Goal: Task Accomplishment & Management: Complete application form

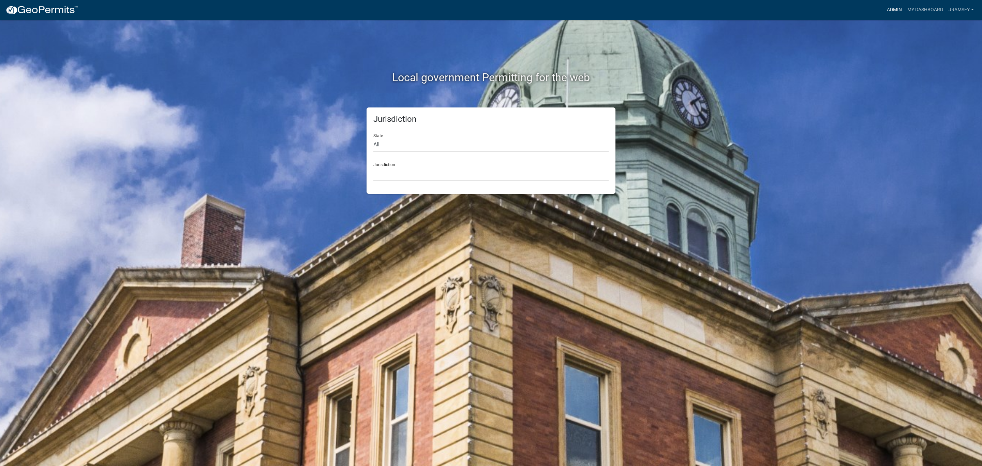
click at [896, 12] on link "Admin" at bounding box center [894, 9] width 20 height 13
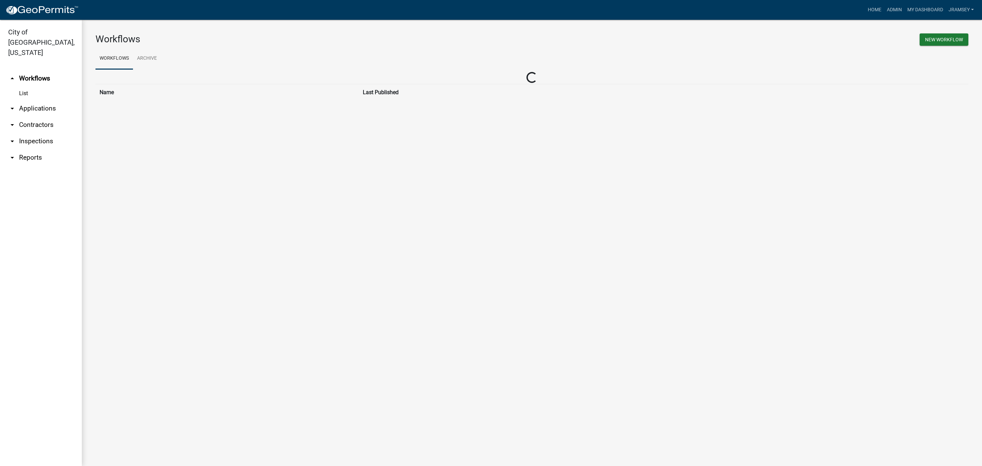
click at [39, 133] on link "arrow_drop_down Inspections" at bounding box center [41, 141] width 82 height 16
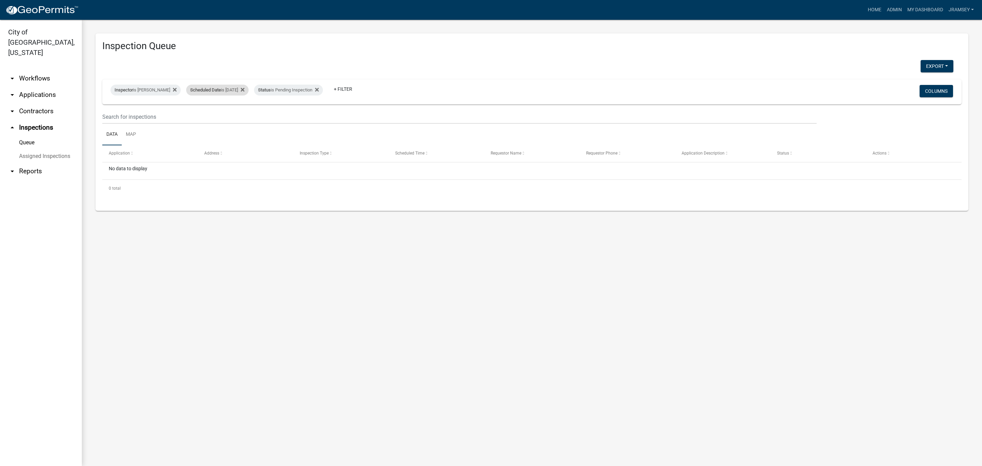
click at [239, 90] on div "Scheduled Date is 09/09/2025" at bounding box center [217, 90] width 62 height 11
click at [243, 116] on input "2025-09-09" at bounding box center [223, 115] width 48 height 14
type input "2025-09-10"
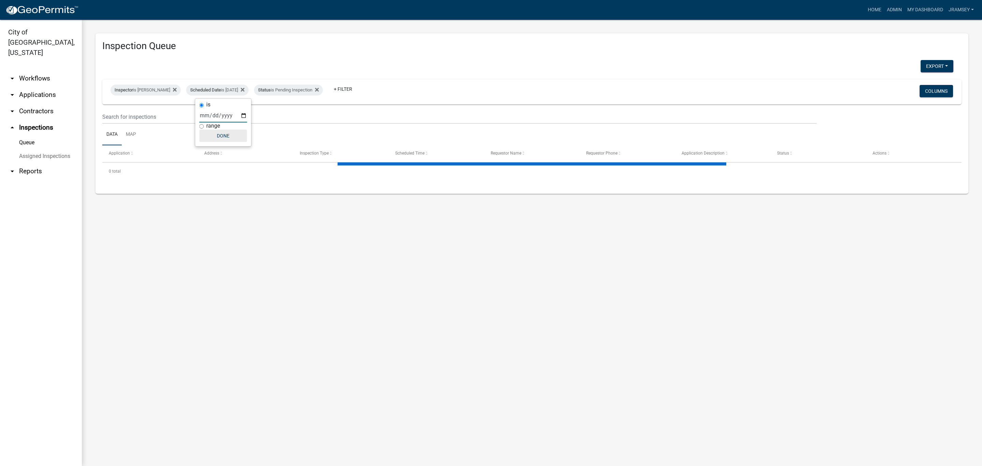
click at [222, 136] on button "Done" at bounding box center [223, 136] width 48 height 12
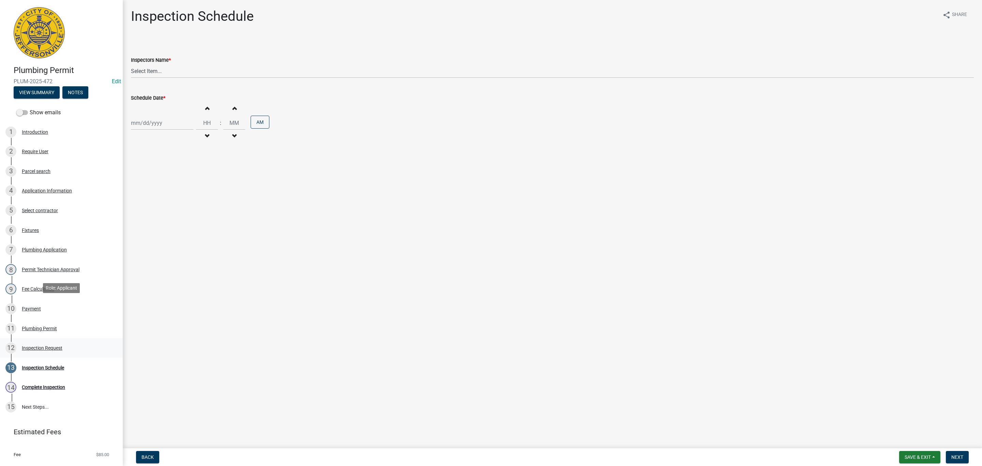
click at [48, 345] on div "Inspection Request" at bounding box center [42, 347] width 41 height 5
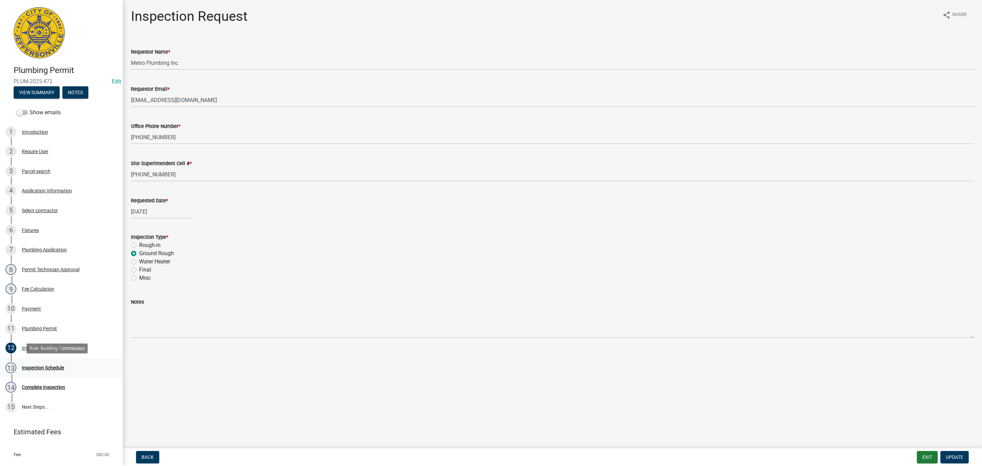
click at [51, 369] on div "Inspection Schedule" at bounding box center [43, 367] width 42 height 5
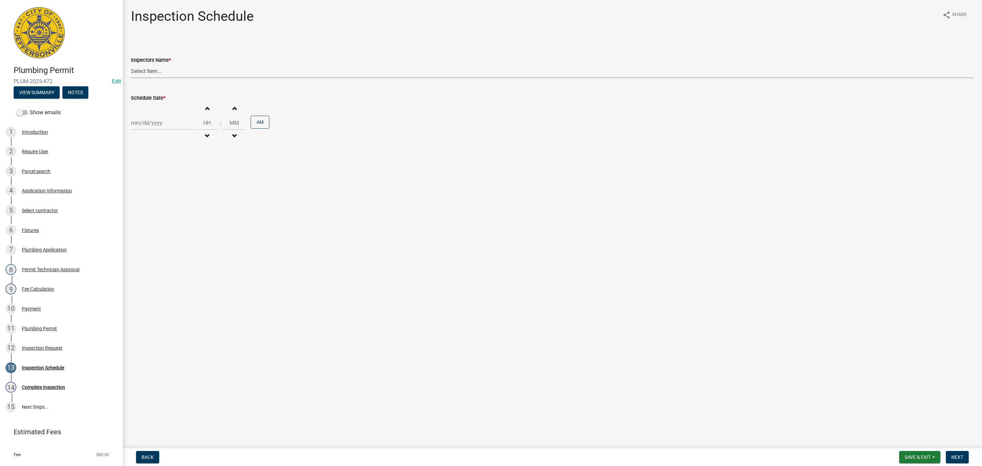
click at [155, 69] on select "Select Item... [PERSON_NAME] ([PERSON_NAME]) [PERSON_NAME] ([PERSON_NAME]) mkru…" at bounding box center [552, 71] width 843 height 14
select select "13c97fbc-c819-4cee-844a-0db3d3c4db95"
click at [131, 64] on select "Select Item... [PERSON_NAME] ([PERSON_NAME]) [PERSON_NAME] ([PERSON_NAME]) mkru…" at bounding box center [552, 71] width 843 height 14
select select "9"
select select "2025"
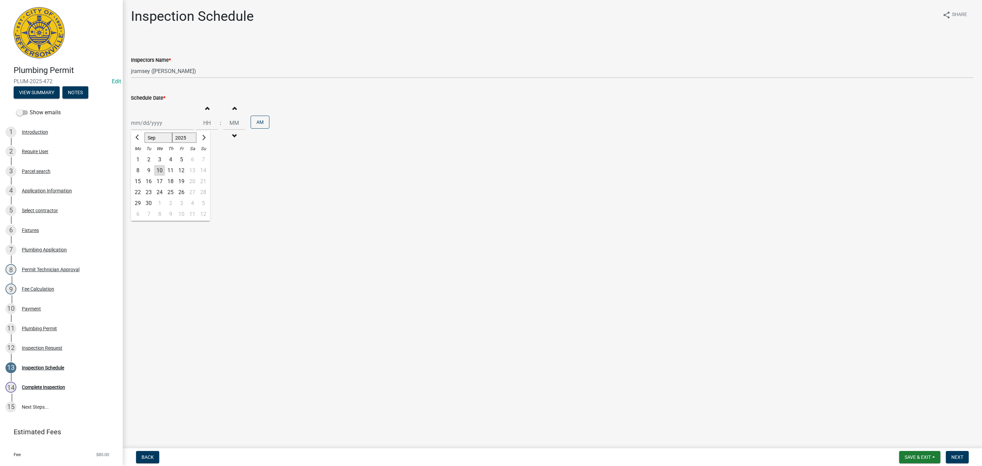
click at [151, 121] on div "Jan Feb Mar Apr May Jun Jul Aug Sep Oct Nov Dec 1525 1526 1527 1528 1529 1530 1…" at bounding box center [162, 123] width 62 height 14
click at [161, 170] on div "10" at bounding box center [159, 170] width 11 height 11
type input "[DATE]"
click at [955, 457] on span "Next" at bounding box center [957, 456] width 12 height 5
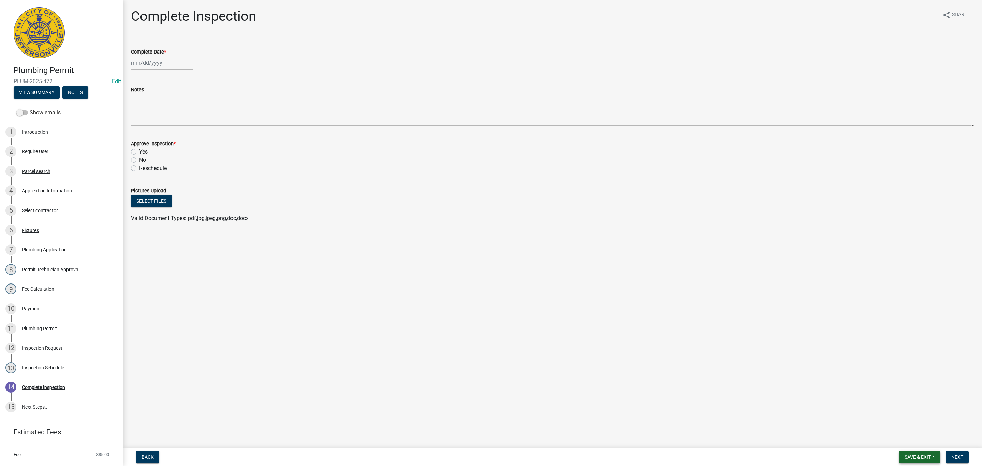
click at [919, 458] on span "Save & Exit" at bounding box center [917, 456] width 26 height 5
click at [906, 438] on button "Save & Exit" at bounding box center [913, 439] width 55 height 16
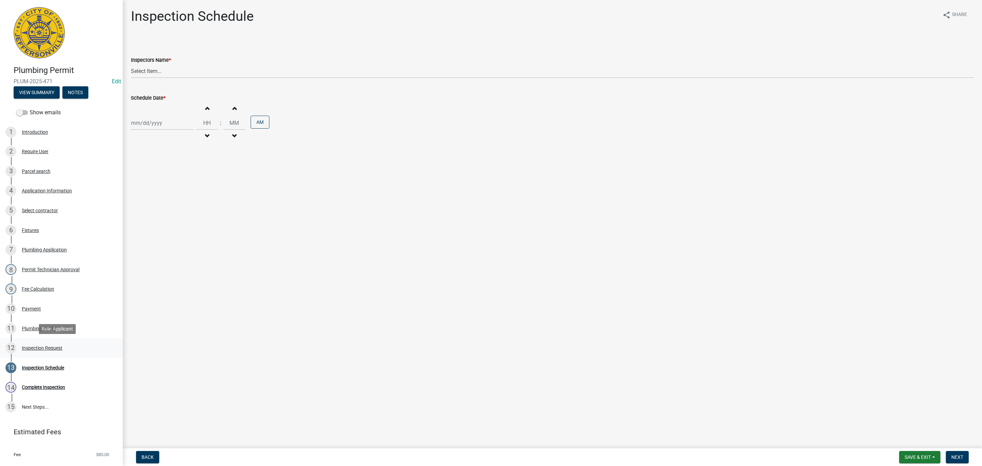
click at [43, 347] on div "Inspection Request" at bounding box center [42, 347] width 41 height 5
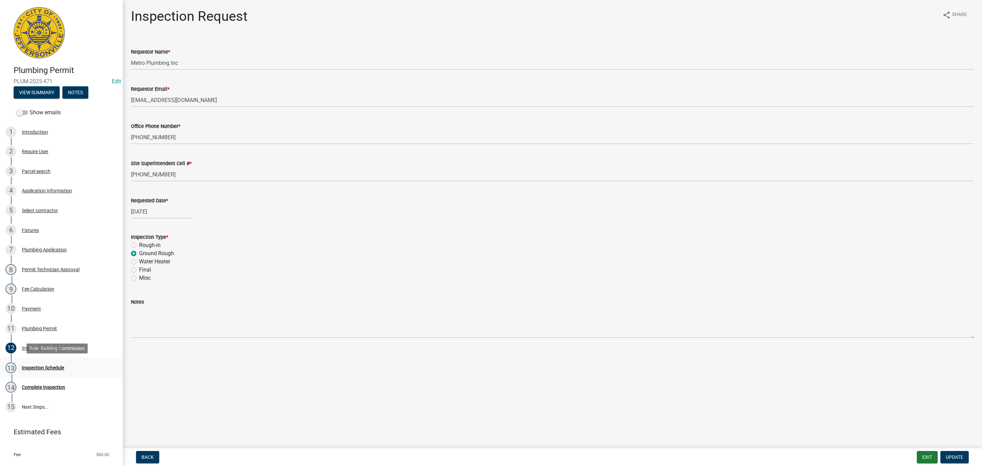
click at [39, 360] on link "13 Inspection Schedule" at bounding box center [61, 368] width 123 height 20
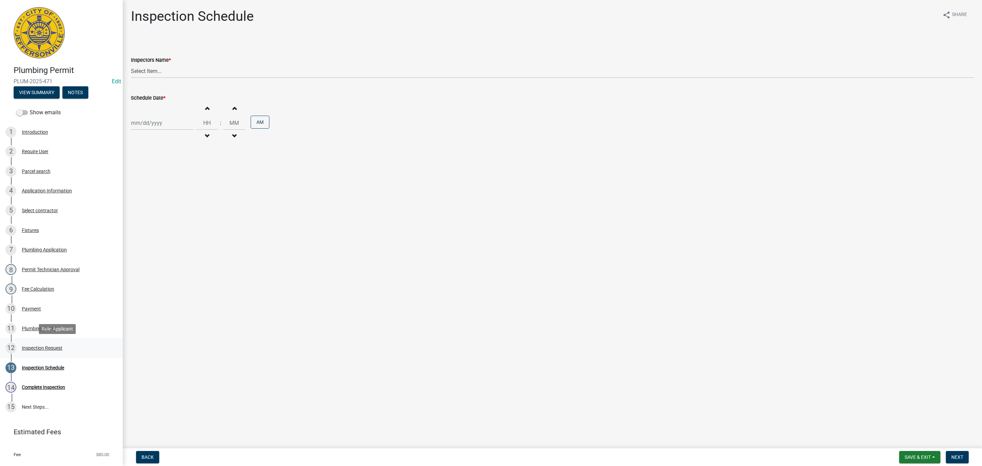
click at [39, 349] on div "Inspection Request" at bounding box center [42, 347] width 41 height 5
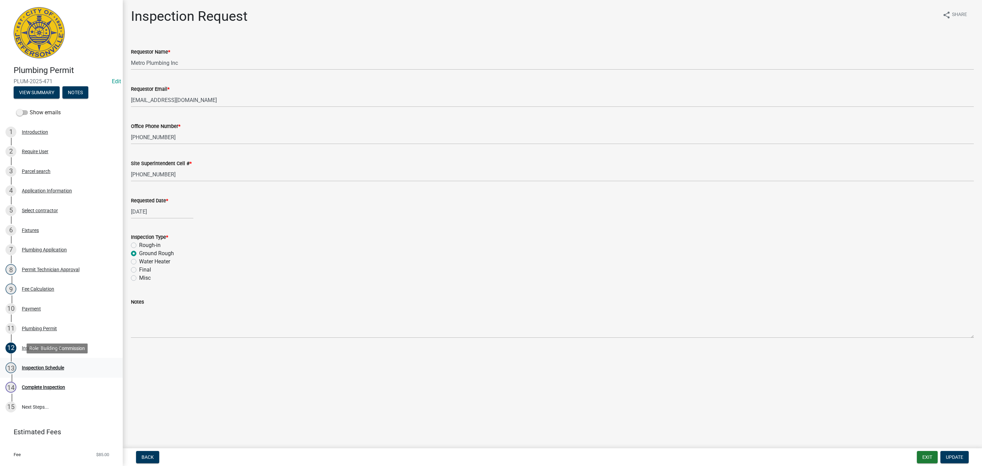
click at [40, 363] on div "13 Inspection Schedule" at bounding box center [58, 367] width 106 height 11
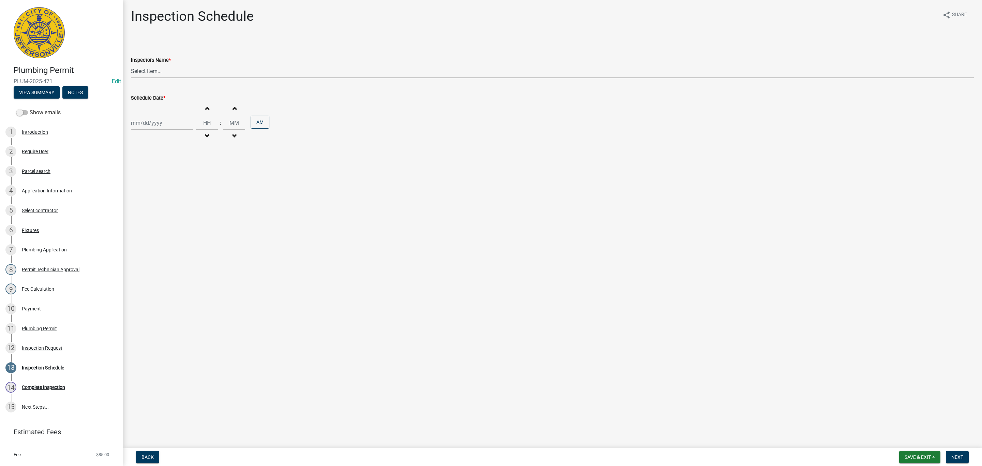
click at [146, 70] on select "Select Item... [PERSON_NAME] ([PERSON_NAME]) [PERSON_NAME] ([PERSON_NAME]) mkru…" at bounding box center [552, 71] width 843 height 14
select select "13c97fbc-c819-4cee-844a-0db3d3c4db95"
click at [131, 64] on select "Select Item... [PERSON_NAME] ([PERSON_NAME]) [PERSON_NAME] ([PERSON_NAME]) mkru…" at bounding box center [552, 71] width 843 height 14
select select "9"
select select "2025"
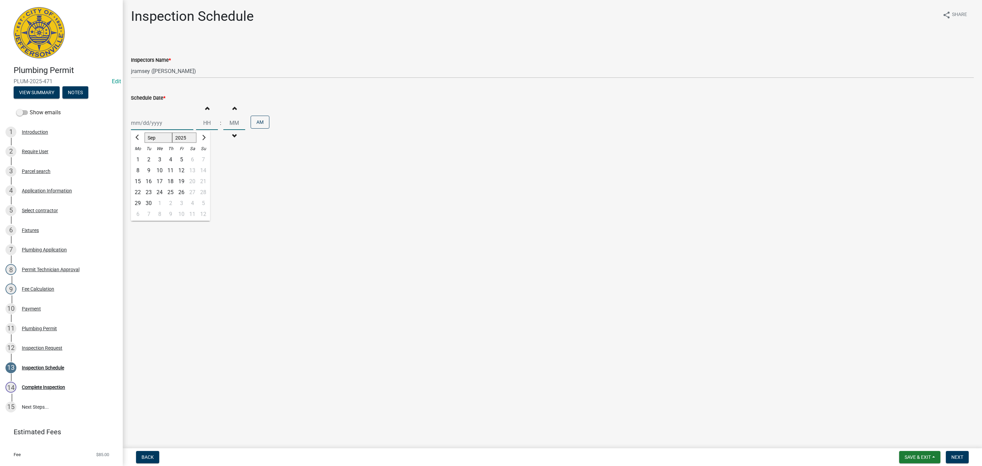
click at [142, 122] on div "Jan Feb Mar Apr May Jun Jul Aug Sep Oct Nov Dec 1525 1526 1527 1528 1529 1530 1…" at bounding box center [162, 123] width 62 height 14
click at [157, 170] on div "10" at bounding box center [159, 170] width 11 height 11
type input "[DATE]"
drag, startPoint x: 961, startPoint y: 455, endPoint x: 956, endPoint y: 455, distance: 4.4
click at [961, 456] on span "Next" at bounding box center [957, 456] width 12 height 5
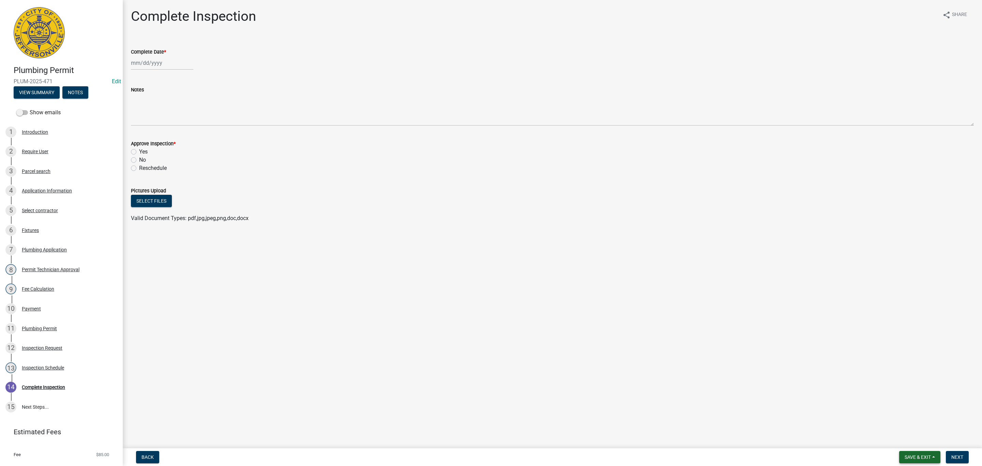
click at [916, 454] on span "Save & Exit" at bounding box center [917, 456] width 26 height 5
click at [908, 441] on button "Save & Exit" at bounding box center [913, 439] width 55 height 16
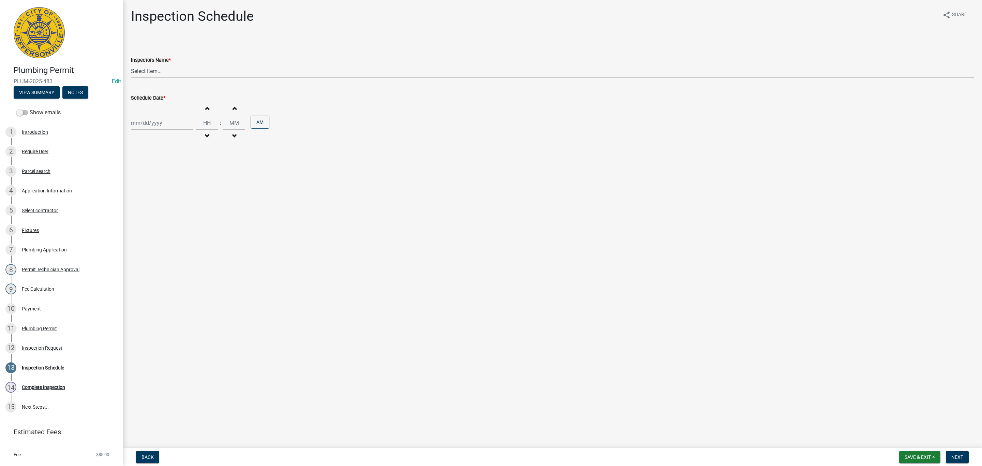
click at [153, 74] on select "Select Item... [PERSON_NAME] ([PERSON_NAME]) [PERSON_NAME] ([PERSON_NAME]) mkru…" at bounding box center [552, 71] width 843 height 14
select select "13c97fbc-c819-4cee-844a-0db3d3c4db95"
click at [131, 64] on select "Select Item... [PERSON_NAME] ([PERSON_NAME]) [PERSON_NAME] ([PERSON_NAME]) mkru…" at bounding box center [552, 71] width 843 height 14
click at [154, 124] on div at bounding box center [162, 123] width 62 height 14
select select "9"
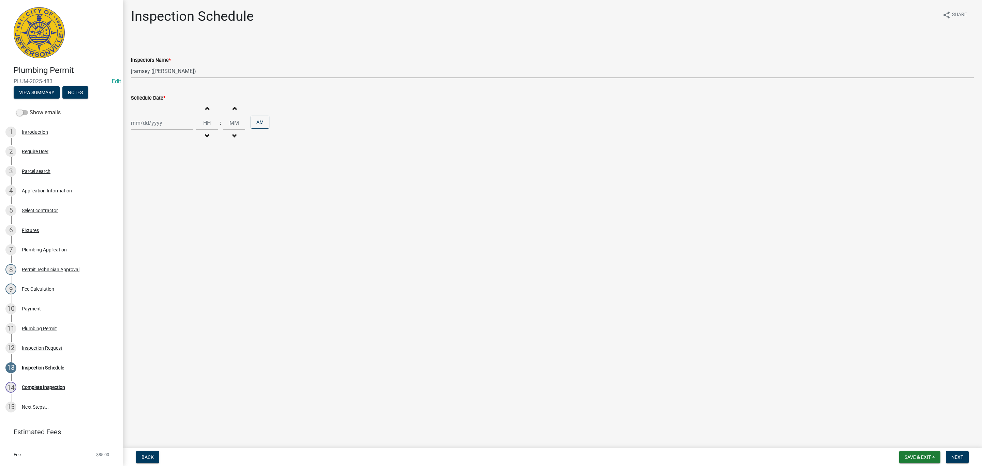
select select "2025"
click at [159, 170] on div "10" at bounding box center [159, 170] width 11 height 11
type input "[DATE]"
click at [958, 454] on span "Next" at bounding box center [957, 456] width 12 height 5
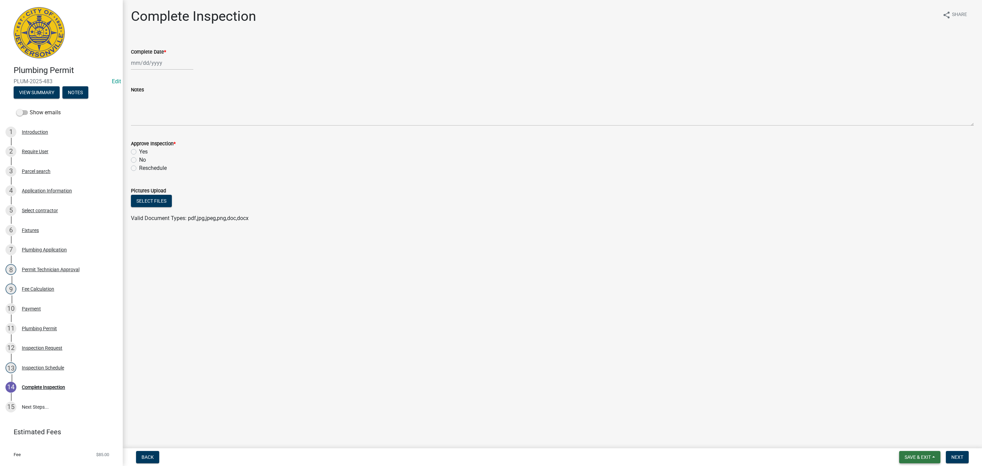
click at [914, 458] on span "Save & Exit" at bounding box center [917, 456] width 26 height 5
click at [905, 437] on button "Save & Exit" at bounding box center [913, 439] width 55 height 16
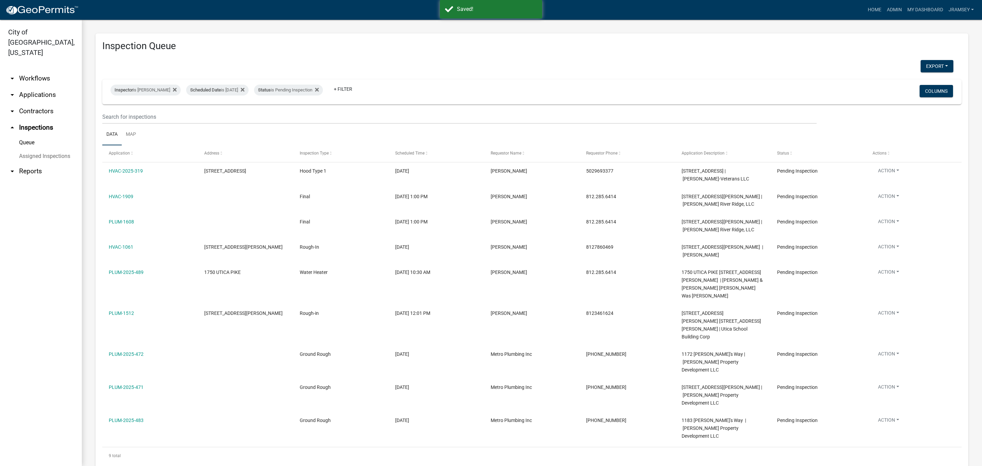
click at [40, 71] on link "arrow_drop_down Workflows" at bounding box center [41, 78] width 82 height 16
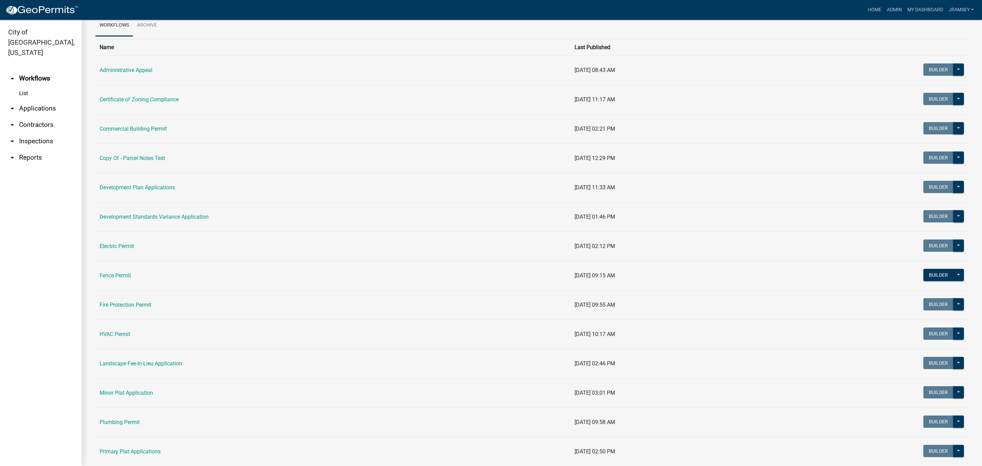
scroll to position [51, 0]
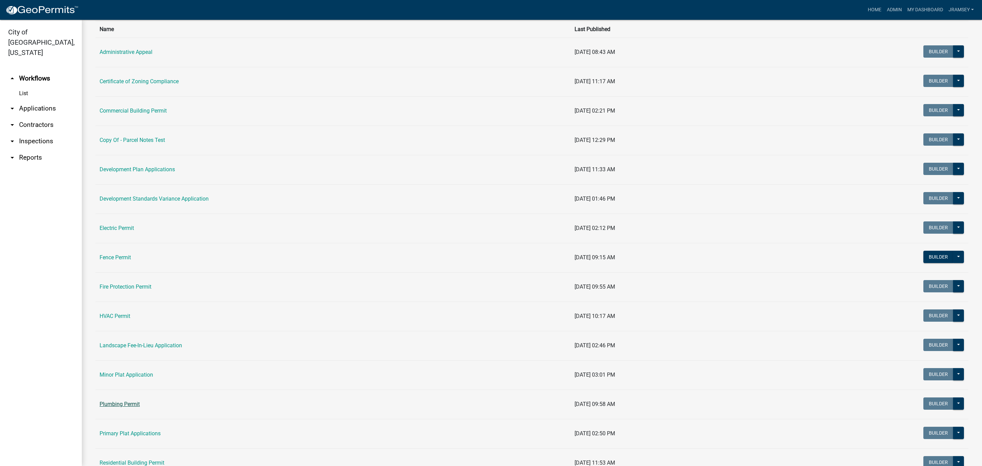
click at [130, 407] on link "Plumbing Permit" at bounding box center [120, 404] width 40 height 6
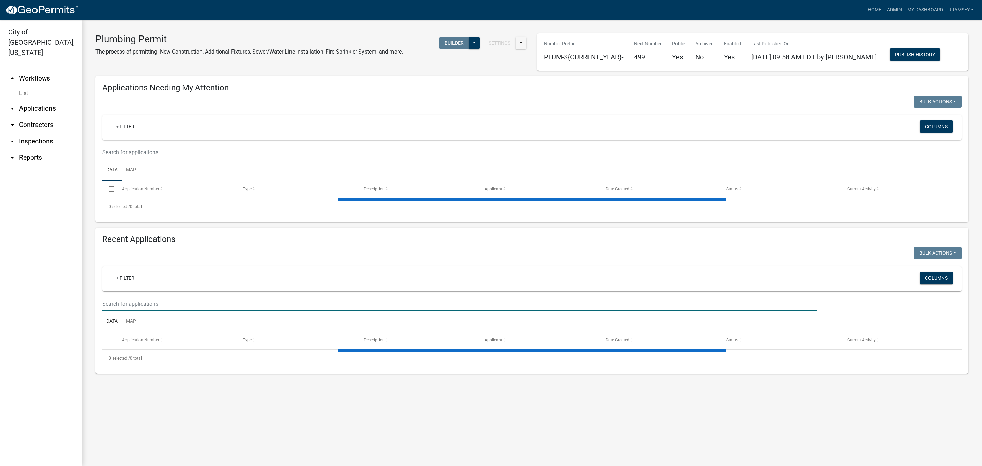
click at [133, 305] on input "text" at bounding box center [459, 304] width 714 height 14
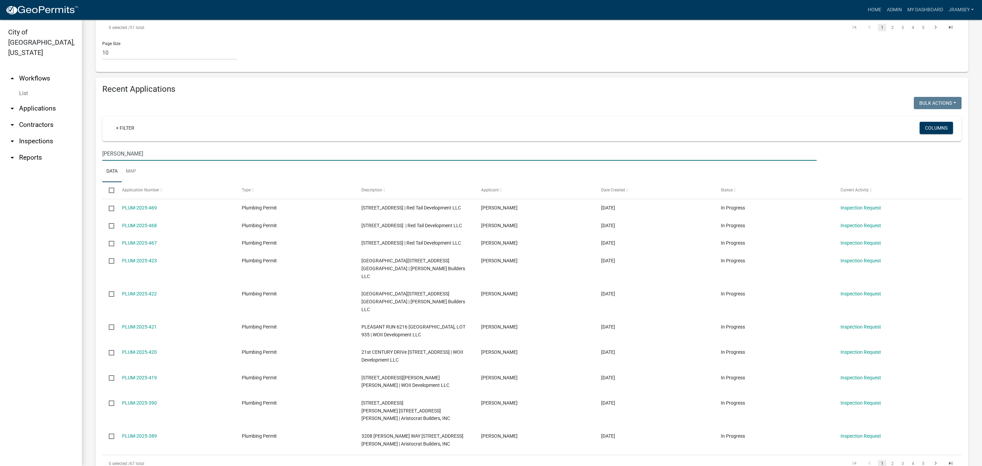
scroll to position [460, 0]
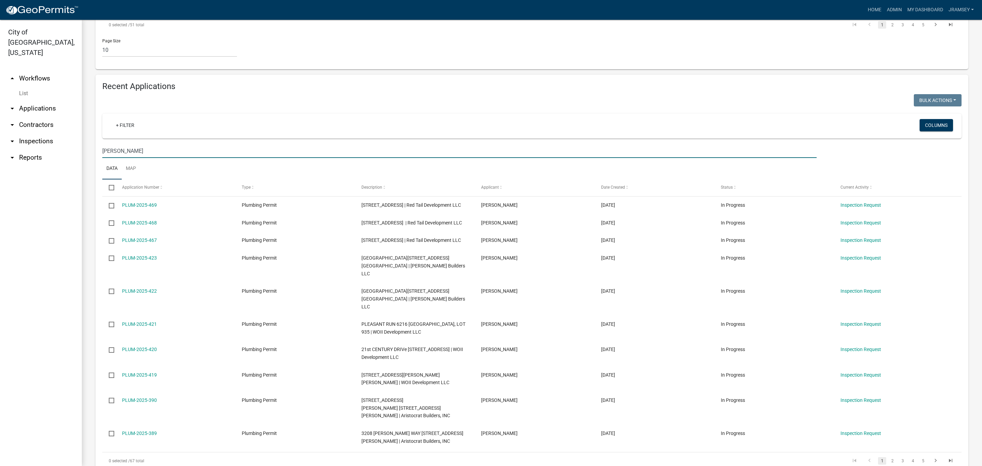
drag, startPoint x: 138, startPoint y: 109, endPoint x: 79, endPoint y: 111, distance: 59.4
click at [79, 111] on div "City of Jeffersonville, Indiana arrow_drop_up Workflows List arrow_drop_down Ap…" at bounding box center [491, 243] width 982 height 446
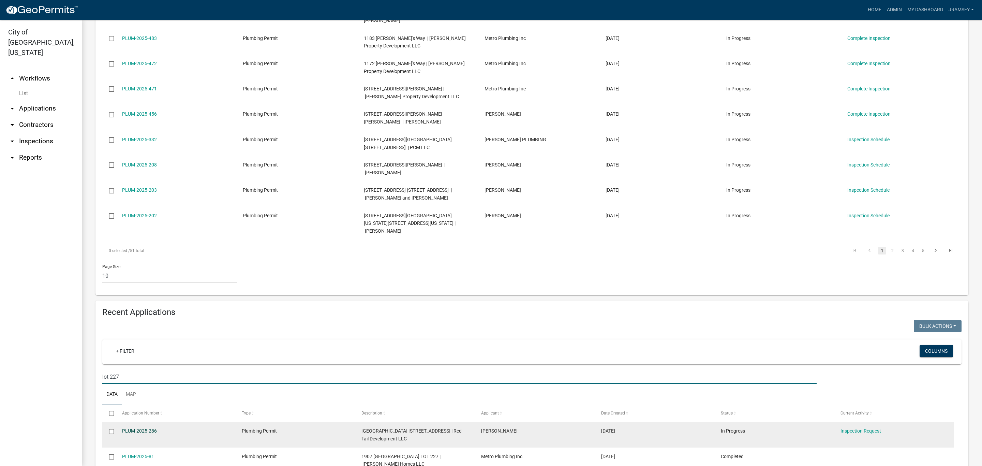
type input "lot 227"
click at [142, 428] on link "PLUM-2025-286" at bounding box center [139, 430] width 35 height 5
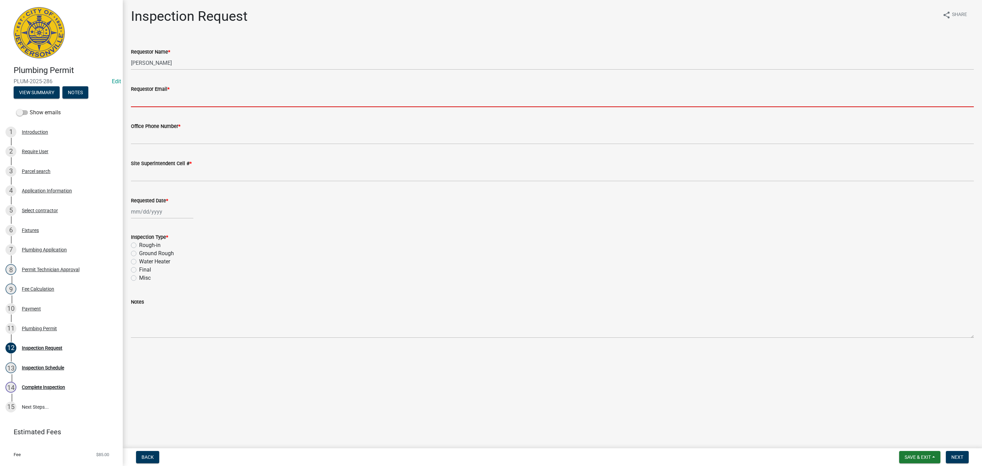
click at [151, 102] on input "Requestor Email *" at bounding box center [552, 100] width 843 height 14
type input "[EMAIL_ADDRESS][DOMAIN_NAME]"
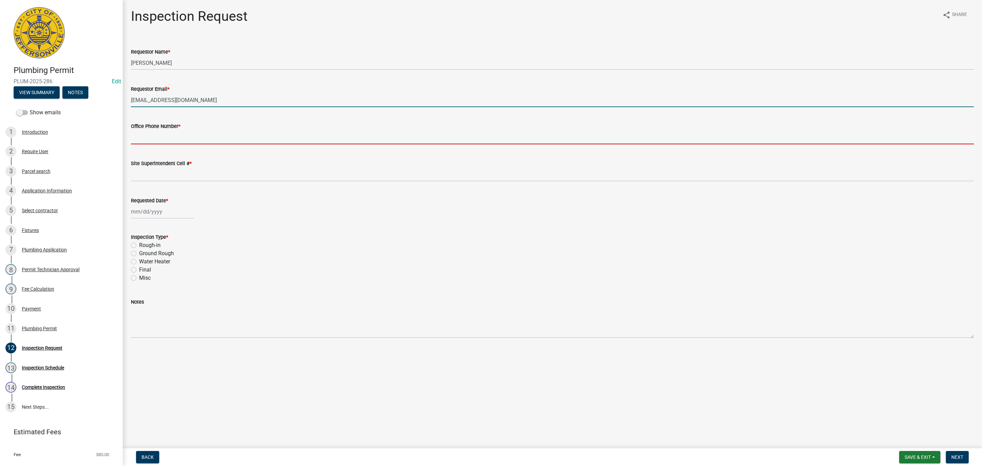
click at [164, 135] on input "Office Phone Number *" at bounding box center [552, 137] width 843 height 14
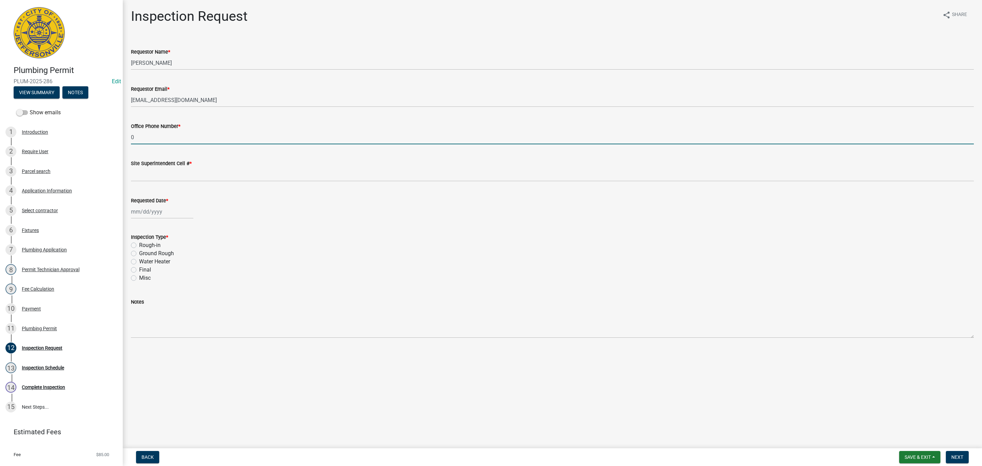
type input "0000000000"
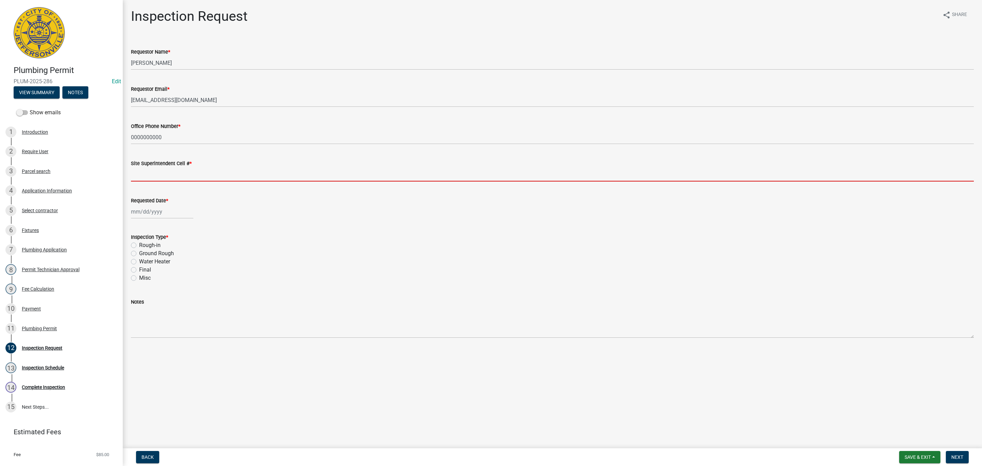
click at [151, 171] on input "Site Superintendent Cell # *" at bounding box center [552, 174] width 843 height 14
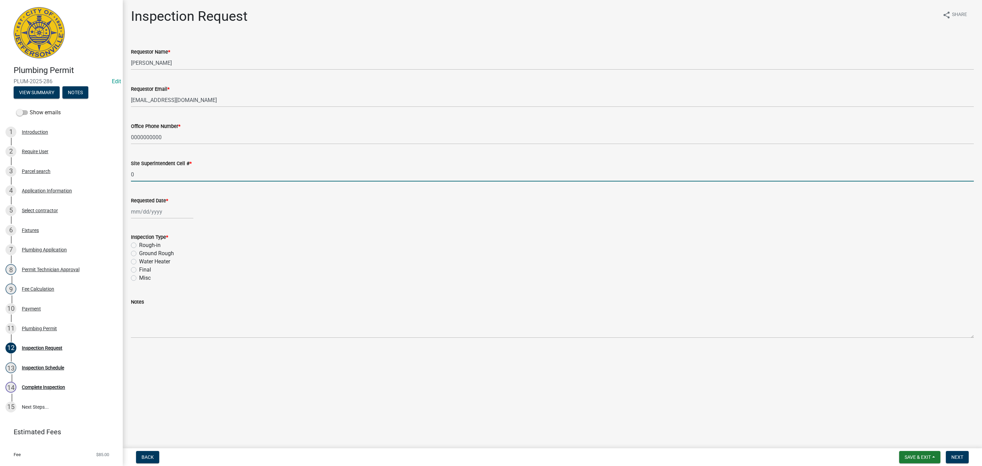
type input "0000000000"
click at [152, 212] on div at bounding box center [162, 212] width 62 height 14
select select "9"
select select "2025"
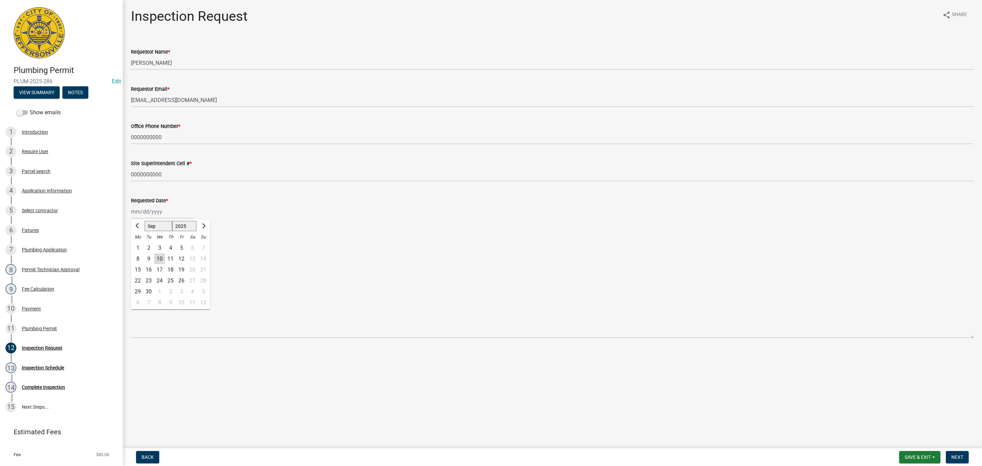
click at [161, 258] on div "10" at bounding box center [159, 258] width 11 height 11
type input "[DATE]"
drag, startPoint x: 134, startPoint y: 244, endPoint x: 147, endPoint y: 246, distance: 13.2
click at [139, 244] on label "Rough-in" at bounding box center [149, 245] width 21 height 8
click at [139, 244] on input "Rough-in" at bounding box center [141, 243] width 4 height 4
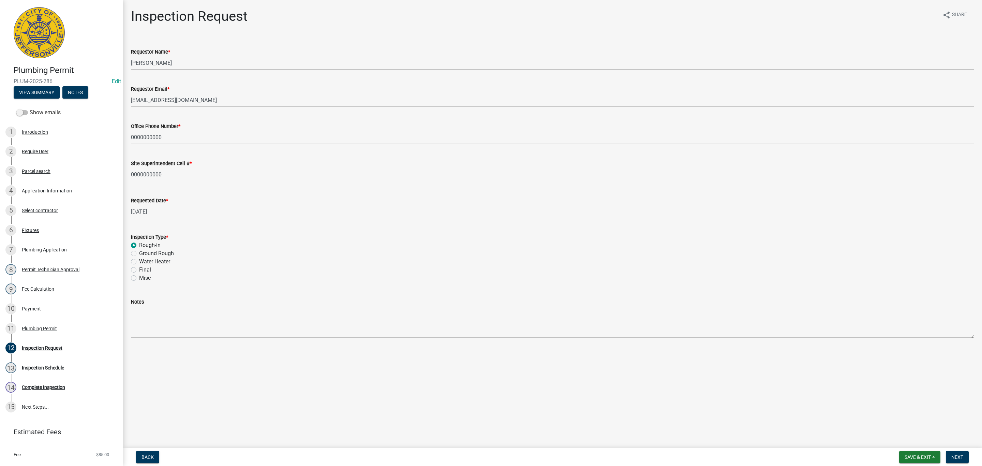
radio input "true"
click at [958, 455] on span "Next" at bounding box center [957, 456] width 12 height 5
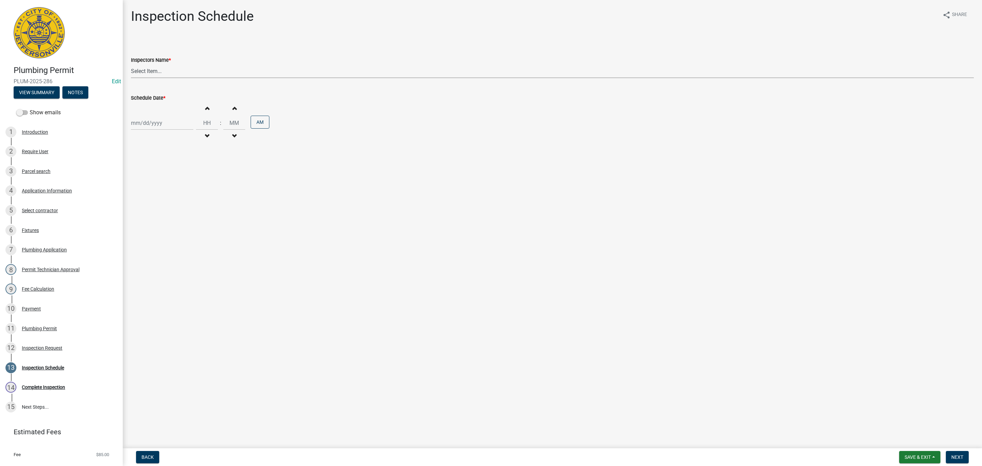
click at [153, 70] on select "Select Item... [PERSON_NAME] ([PERSON_NAME]) [PERSON_NAME] ([PERSON_NAME]) mkru…" at bounding box center [552, 71] width 843 height 14
select select "13c97fbc-c819-4cee-844a-0db3d3c4db95"
click at [131, 64] on select "Select Item... [PERSON_NAME] ([PERSON_NAME]) [PERSON_NAME] ([PERSON_NAME]) mkru…" at bounding box center [552, 71] width 843 height 14
select select "9"
select select "2025"
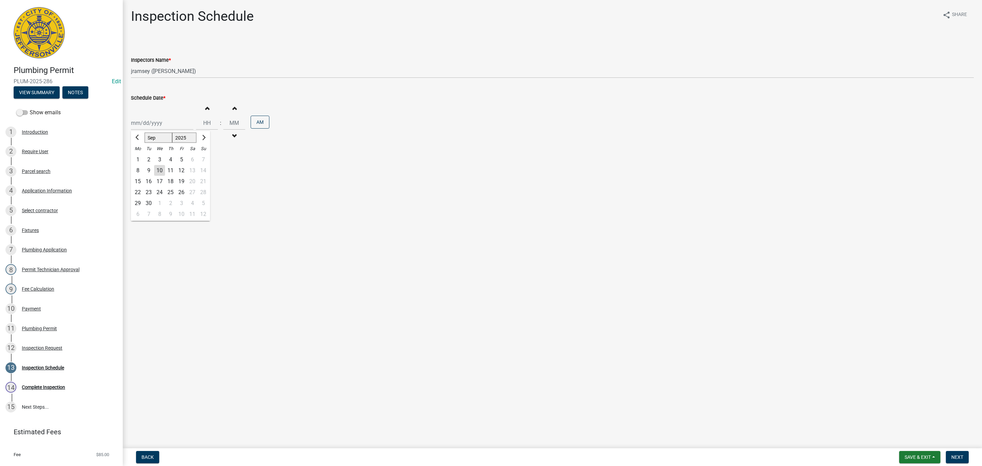
click at [148, 120] on div "[PERSON_NAME] Feb Mar Apr [PERSON_NAME][DATE] Oct Nov [DATE] 1526 1527 1528 152…" at bounding box center [162, 123] width 62 height 14
click at [160, 167] on div "10" at bounding box center [159, 170] width 11 height 11
type input "[DATE]"
click at [958, 456] on span "Next" at bounding box center [957, 456] width 12 height 5
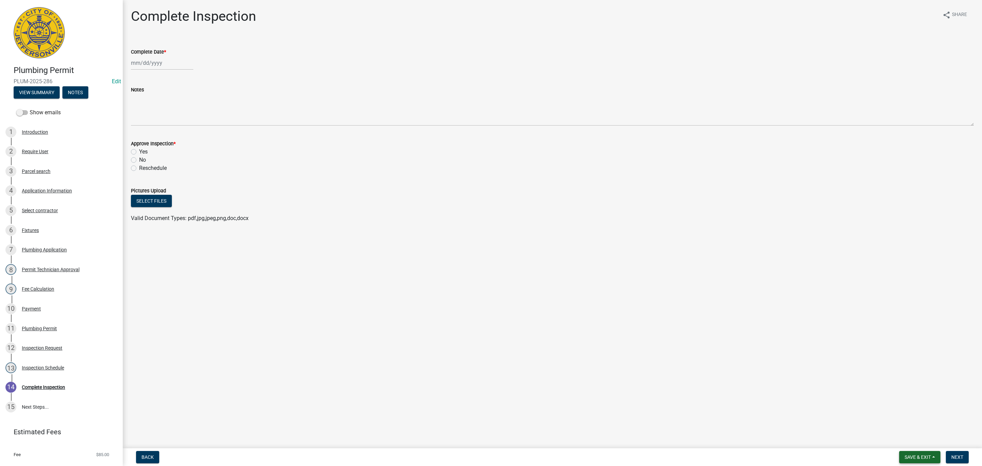
click at [916, 454] on span "Save & Exit" at bounding box center [917, 456] width 26 height 5
click at [908, 441] on button "Save & Exit" at bounding box center [913, 439] width 55 height 16
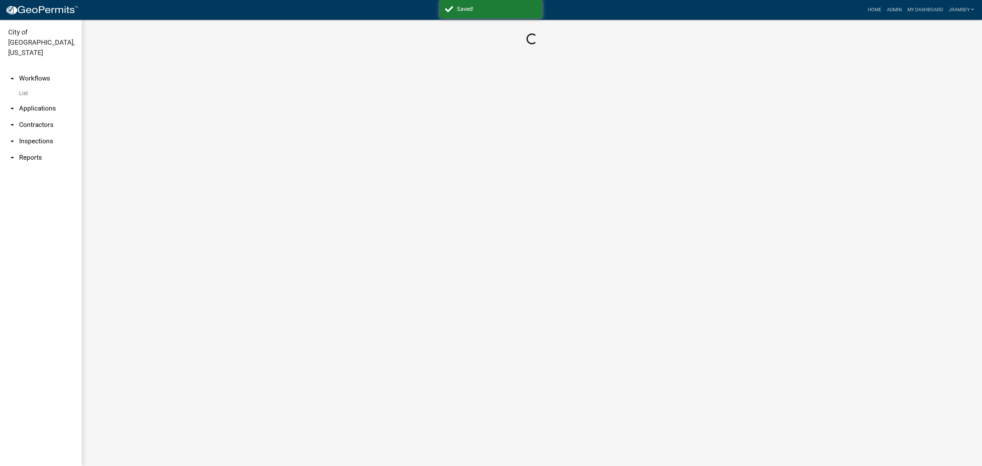
click at [41, 133] on link "arrow_drop_down Inspections" at bounding box center [41, 141] width 82 height 16
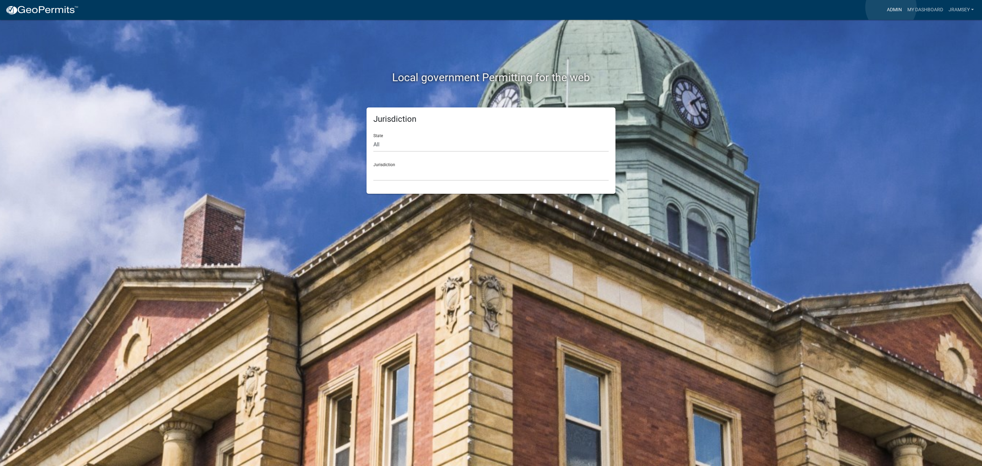
click at [891, 7] on link "Admin" at bounding box center [894, 9] width 20 height 13
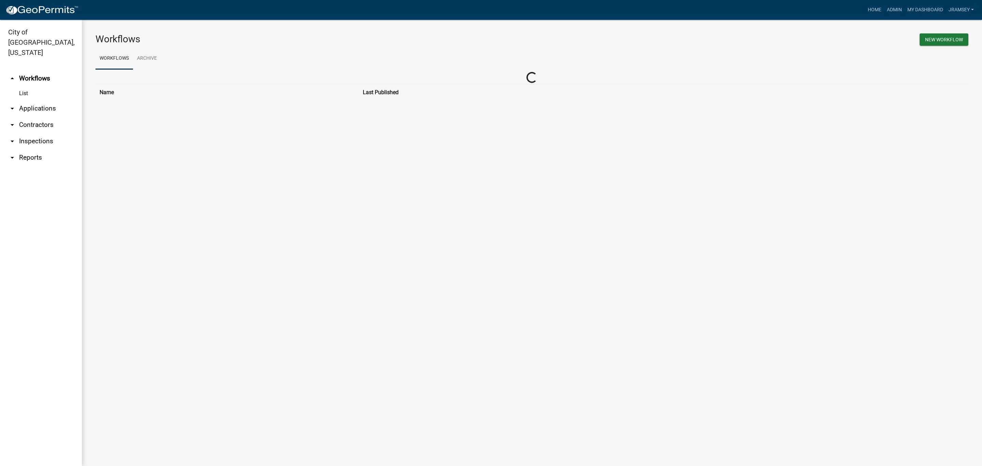
click at [31, 133] on link "arrow_drop_down Inspections" at bounding box center [41, 141] width 82 height 16
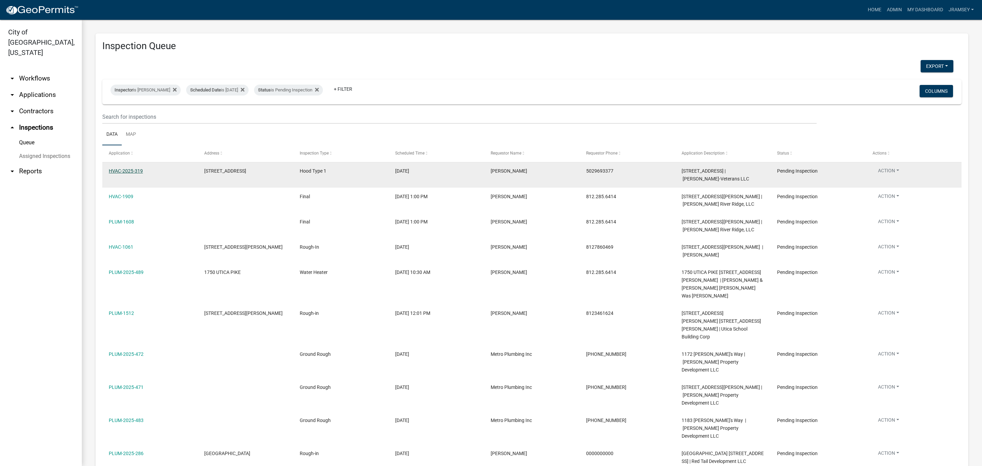
click at [122, 170] on link "HVAC-2025-319" at bounding box center [126, 170] width 34 height 5
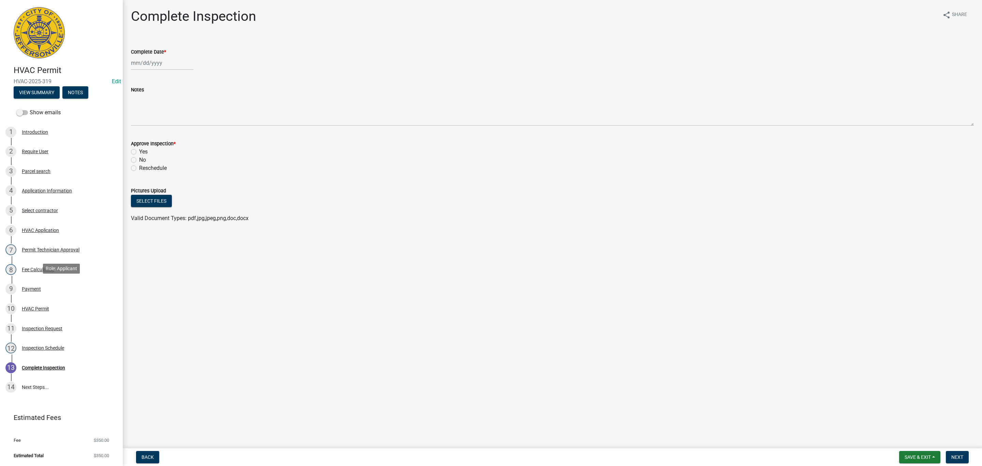
click at [37, 323] on div "11 Inspection Request" at bounding box center [58, 328] width 106 height 11
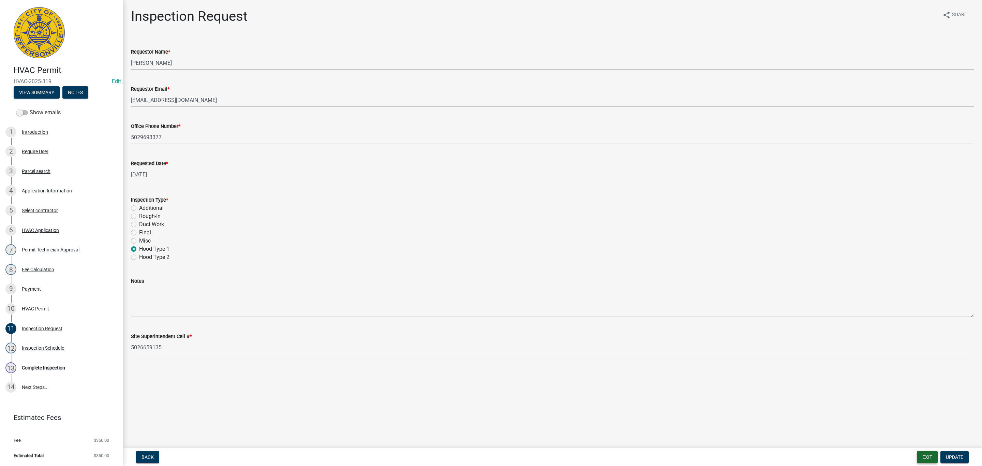
click at [925, 456] on button "Exit" at bounding box center [927, 457] width 21 height 12
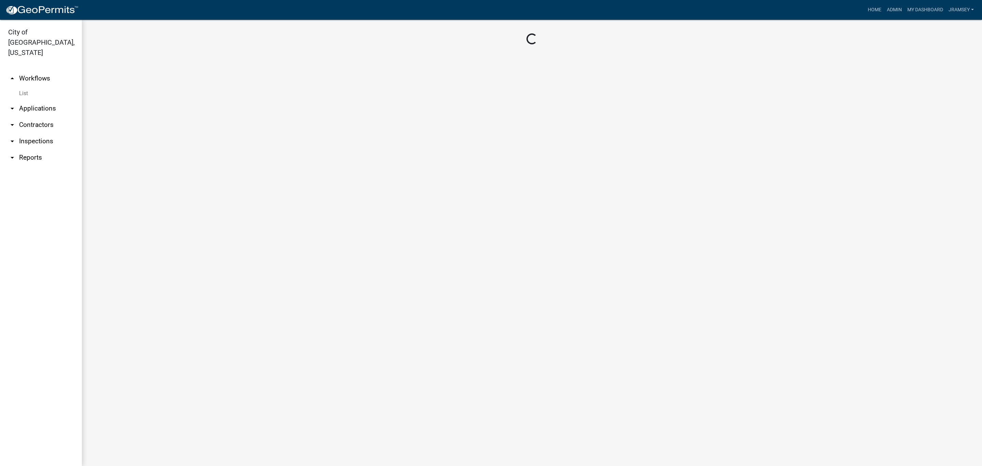
click at [39, 133] on link "arrow_drop_down Inspections" at bounding box center [41, 141] width 82 height 16
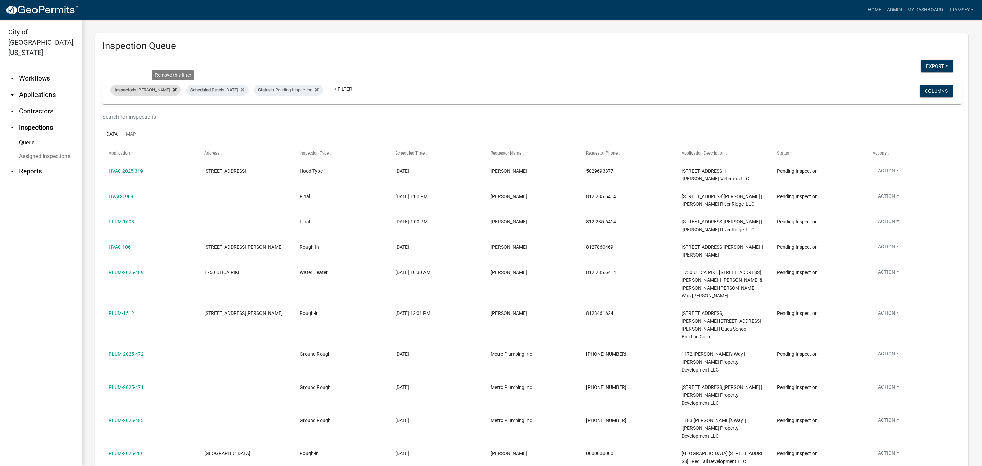
click at [176, 88] on icon at bounding box center [175, 89] width 4 height 5
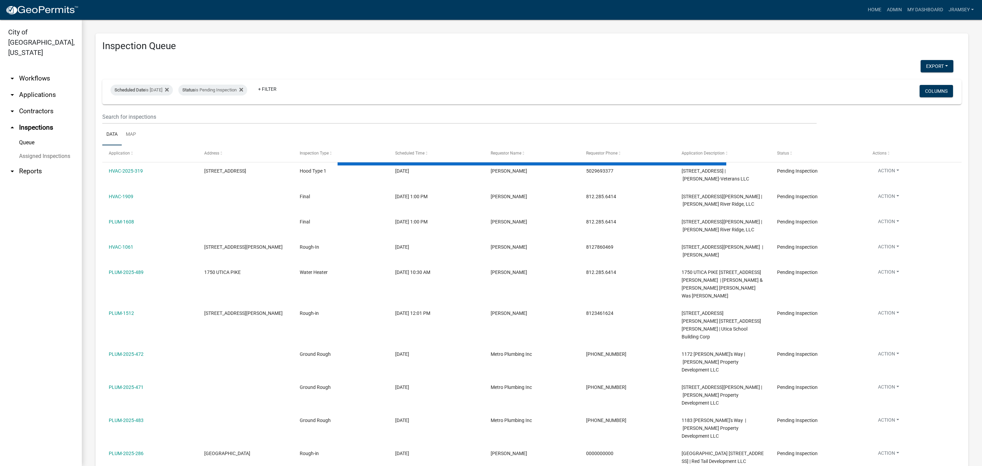
select select "2: 50"
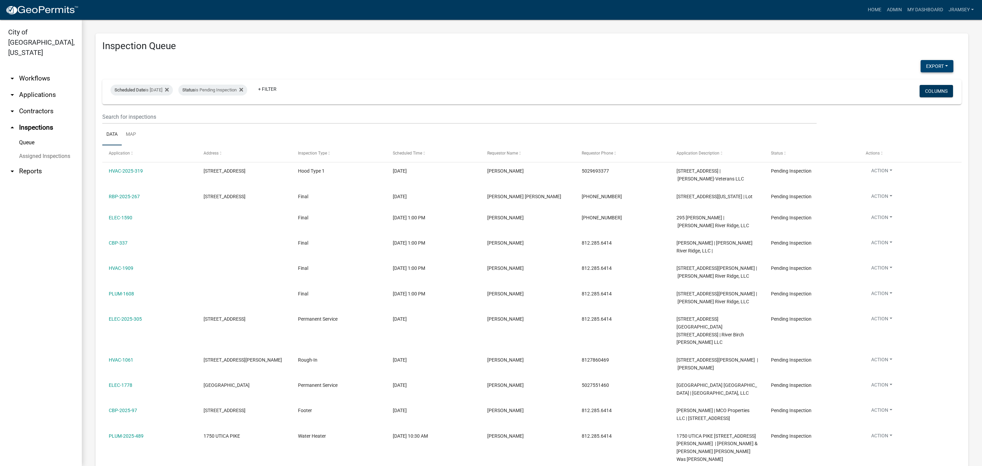
click at [923, 64] on button "Export" at bounding box center [936, 66] width 33 height 12
click at [903, 83] on button "Excel Format (.xlsx)" at bounding box center [921, 83] width 64 height 16
click at [278, 88] on link "+ Filter" at bounding box center [267, 89] width 29 height 12
click at [265, 252] on li "Inspector" at bounding box center [283, 251] width 62 height 16
click at [266, 124] on select "Select an option None [PERSON_NAME] [PERSON_NAME] [PERSON_NAME] [PERSON_NAME] […" at bounding box center [283, 123] width 68 height 14
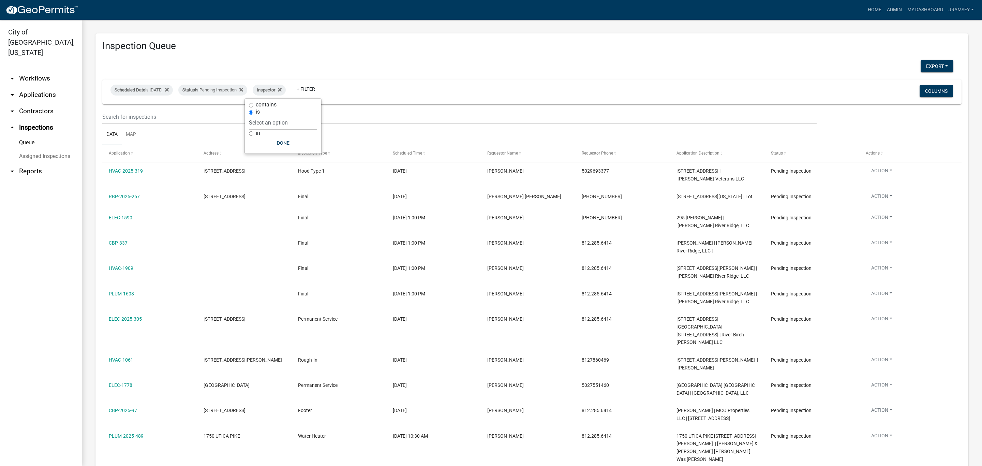
select select "13c97fbc-c819-4cee-844a-0db3d3c4db95"
click at [267, 116] on select "Select an option None [PERSON_NAME] [PERSON_NAME] [PERSON_NAME] [PERSON_NAME] […" at bounding box center [283, 123] width 68 height 14
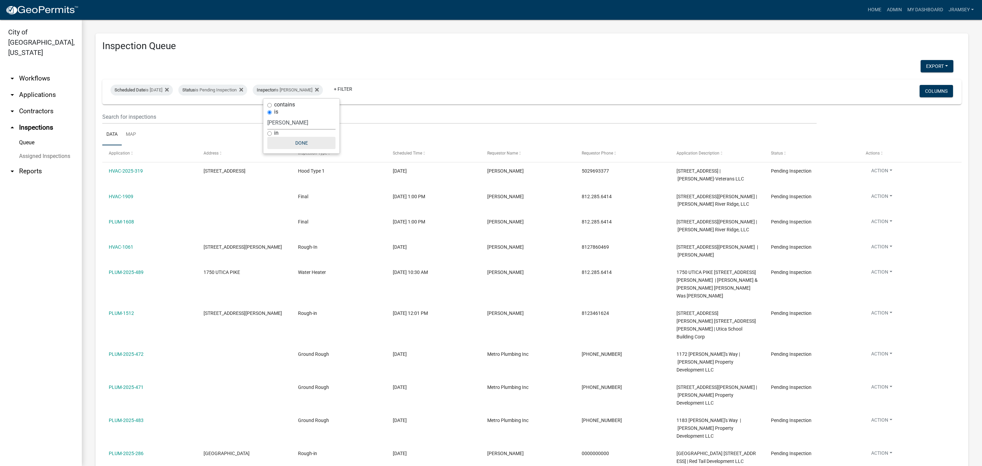
click at [294, 146] on button "Done" at bounding box center [301, 143] width 68 height 12
click at [166, 91] on div "Scheduled Date is 09/10/2025" at bounding box center [141, 90] width 62 height 11
click at [298, 88] on div "Inspector is Jeremy Ramsey" at bounding box center [288, 90] width 70 height 11
click at [285, 122] on select "Select an option None [PERSON_NAME] [PERSON_NAME] [PERSON_NAME] [PERSON_NAME] […" at bounding box center [301, 123] width 68 height 14
select select "fdb3bcc6-ce93-4663-8a18-5c08884dd177"
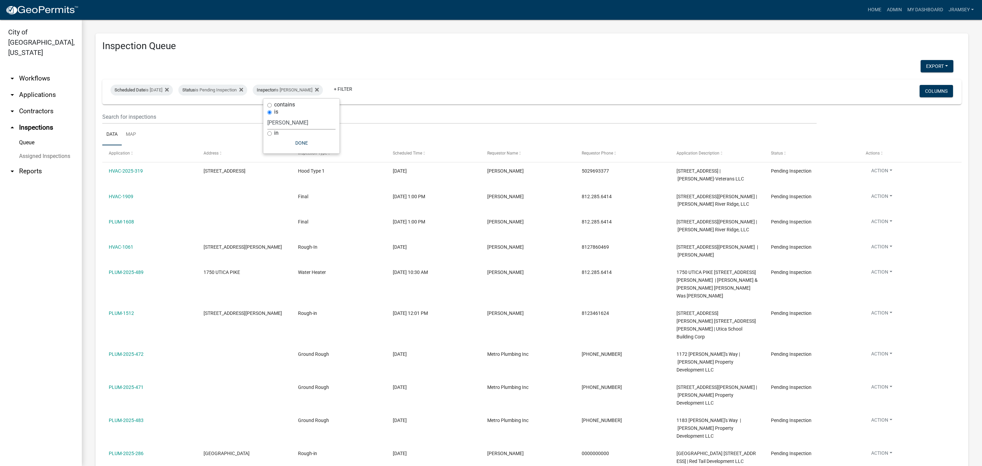
click at [267, 116] on select "Select an option None [PERSON_NAME] [PERSON_NAME] [PERSON_NAME] [PERSON_NAME] […" at bounding box center [301, 123] width 68 height 14
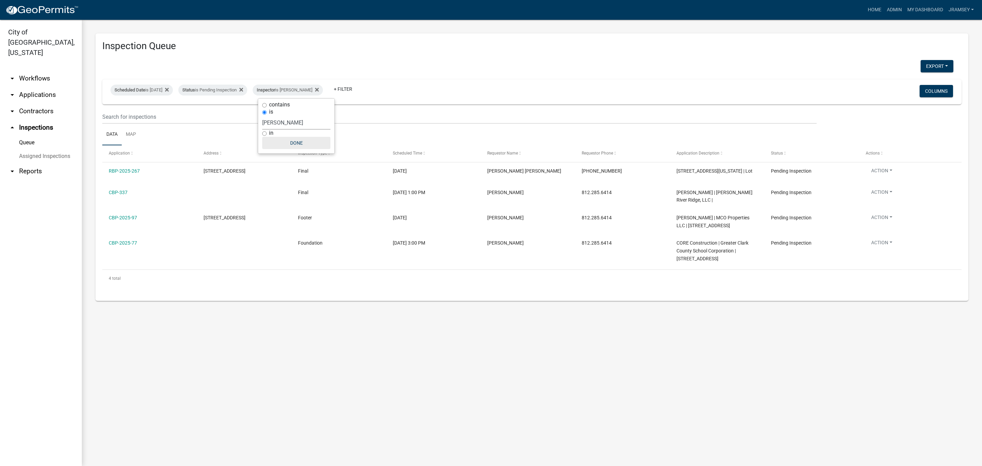
click at [300, 146] on button "Done" at bounding box center [296, 143] width 68 height 12
click at [307, 87] on div "Inspector is [PERSON_NAME]" at bounding box center [288, 90] width 70 height 11
click at [278, 118] on select "Select an option None [PERSON_NAME] [PERSON_NAME] [PERSON_NAME] [PERSON_NAME] […" at bounding box center [296, 123] width 68 height 14
select select "13c97fbc-c819-4cee-844a-0db3d3c4db95"
click at [267, 116] on select "Select an option None [PERSON_NAME] [PERSON_NAME] [PERSON_NAME] [PERSON_NAME] […" at bounding box center [296, 123] width 68 height 14
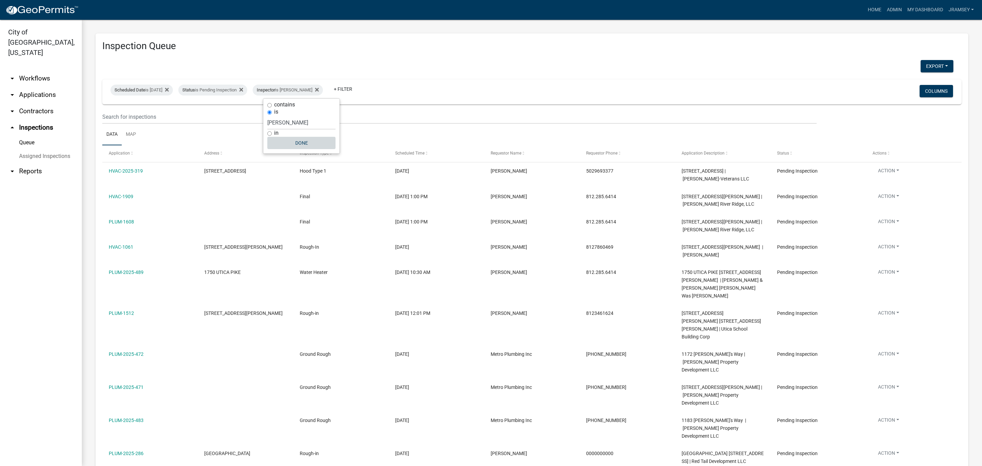
click at [306, 148] on button "Done" at bounding box center [301, 143] width 68 height 12
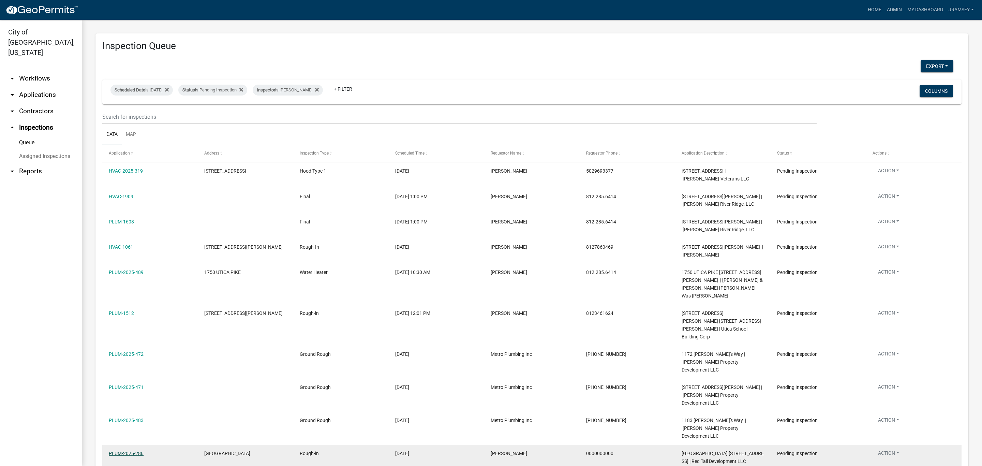
click at [136, 450] on link "PLUM-2025-286" at bounding box center [126, 452] width 35 height 5
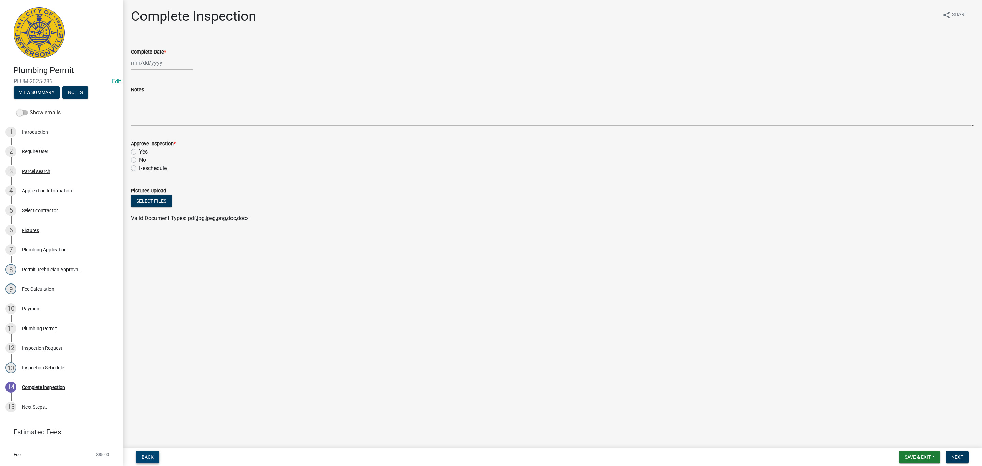
click at [150, 457] on span "Back" at bounding box center [147, 456] width 12 height 5
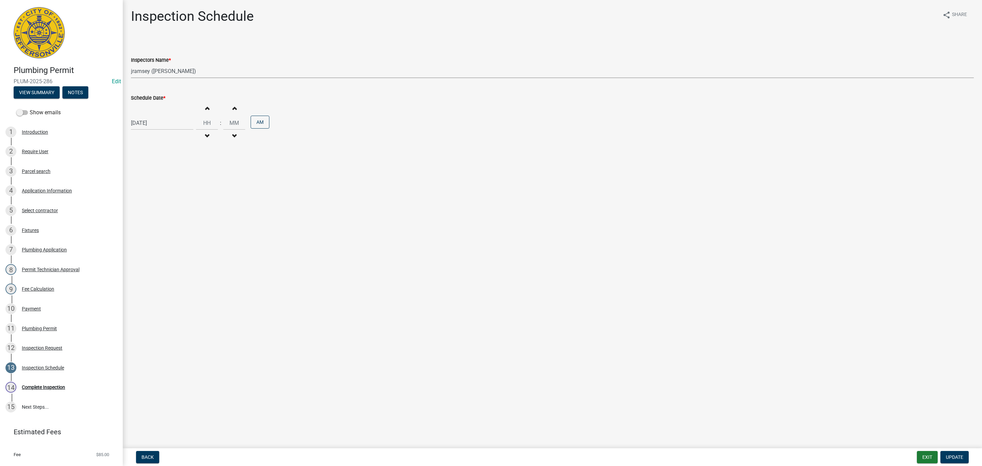
click at [155, 69] on select "Select Item... [PERSON_NAME] ([PERSON_NAME]) [PERSON_NAME] ([PERSON_NAME]) mkru…" at bounding box center [552, 71] width 843 height 14
select select "fdb3bcc6-ce93-4663-8a18-5c08884dd177"
click at [131, 64] on select "Select Item... [PERSON_NAME] ([PERSON_NAME]) [PERSON_NAME] ([PERSON_NAME]) mkru…" at bounding box center [552, 71] width 843 height 14
click at [951, 458] on span "Update" at bounding box center [954, 456] width 17 height 5
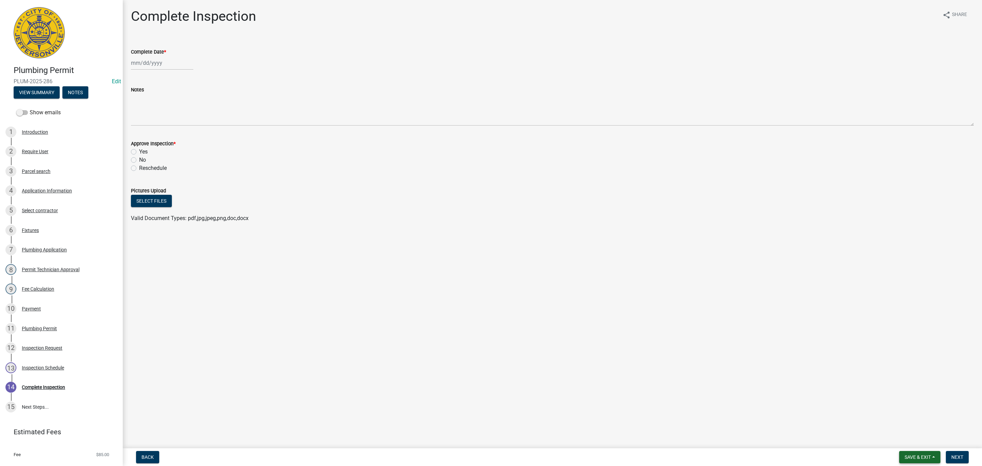
click at [918, 455] on span "Save & Exit" at bounding box center [917, 456] width 26 height 5
click at [905, 441] on button "Save & Exit" at bounding box center [913, 439] width 55 height 16
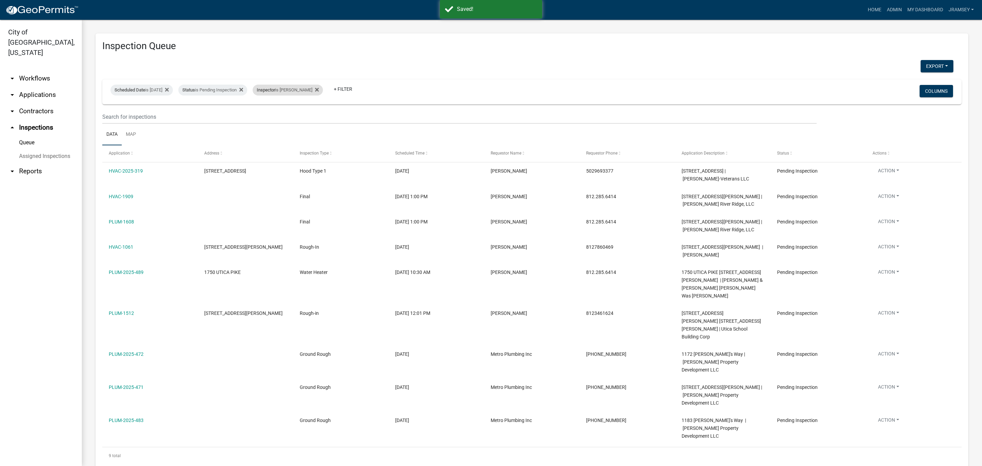
click at [294, 89] on div "Inspector is Jeremy Ramsey" at bounding box center [288, 90] width 70 height 11
click at [294, 121] on select "Select an option None [PERSON_NAME] [PERSON_NAME] [PERSON_NAME] [PERSON_NAME] […" at bounding box center [301, 123] width 68 height 14
select select "fdb3bcc6-ce93-4663-8a18-5c08884dd177"
click at [267, 116] on select "Select an option None [PERSON_NAME] [PERSON_NAME] [PERSON_NAME] [PERSON_NAME] […" at bounding box center [301, 123] width 68 height 14
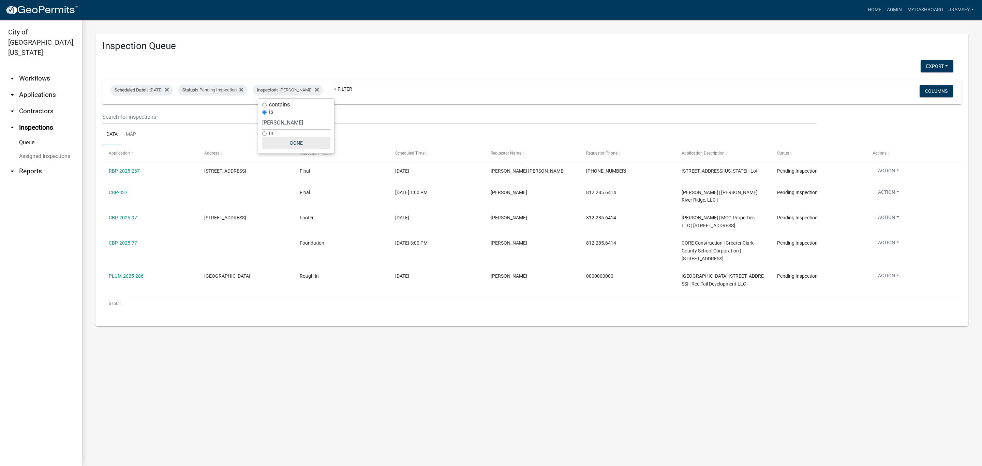
click at [299, 141] on button "Done" at bounding box center [296, 143] width 68 height 12
click at [299, 92] on div "Inspector is [PERSON_NAME]" at bounding box center [288, 90] width 70 height 11
click at [277, 122] on select "Select an option None [PERSON_NAME] [PERSON_NAME] [PERSON_NAME] [PERSON_NAME] […" at bounding box center [296, 123] width 68 height 14
select select "13c97fbc-c819-4cee-844a-0db3d3c4db95"
click at [267, 116] on select "Select an option None [PERSON_NAME] [PERSON_NAME] [PERSON_NAME] [PERSON_NAME] […" at bounding box center [296, 123] width 68 height 14
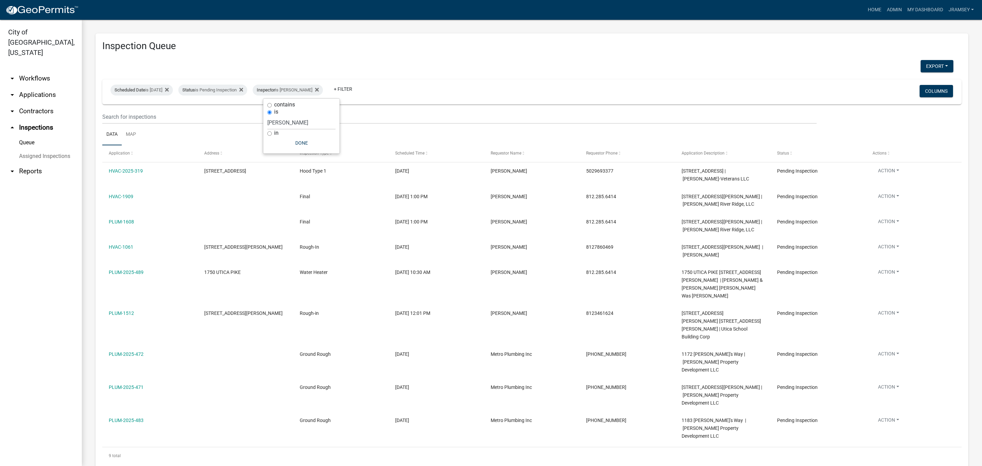
click at [44, 87] on link "arrow_drop_down Applications" at bounding box center [41, 95] width 82 height 16
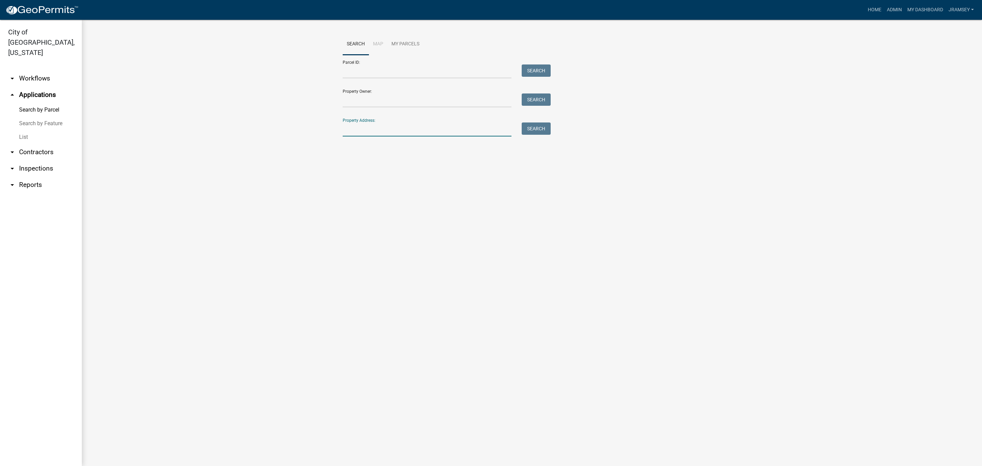
click at [414, 129] on input "Property Address:" at bounding box center [427, 129] width 169 height 14
type input "4631 red"
click at [532, 128] on button "Search" at bounding box center [536, 128] width 29 height 12
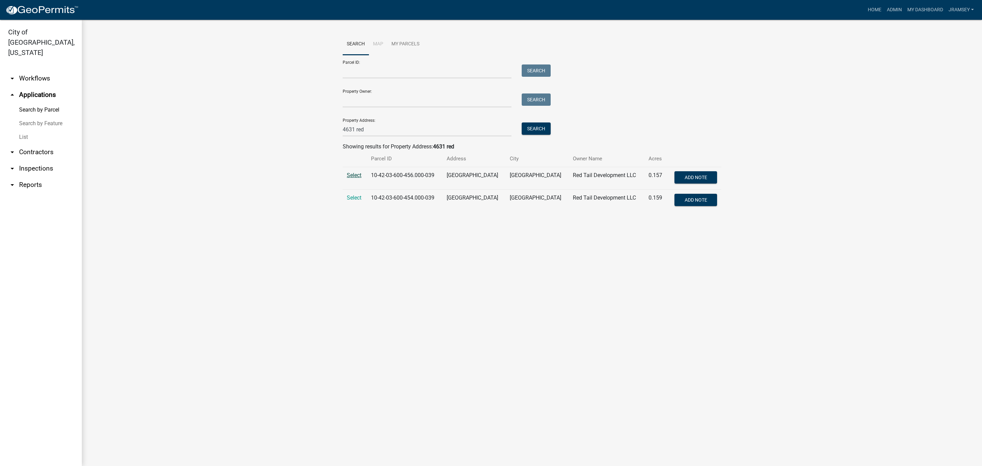
click at [352, 176] on span "Select" at bounding box center [354, 175] width 15 height 6
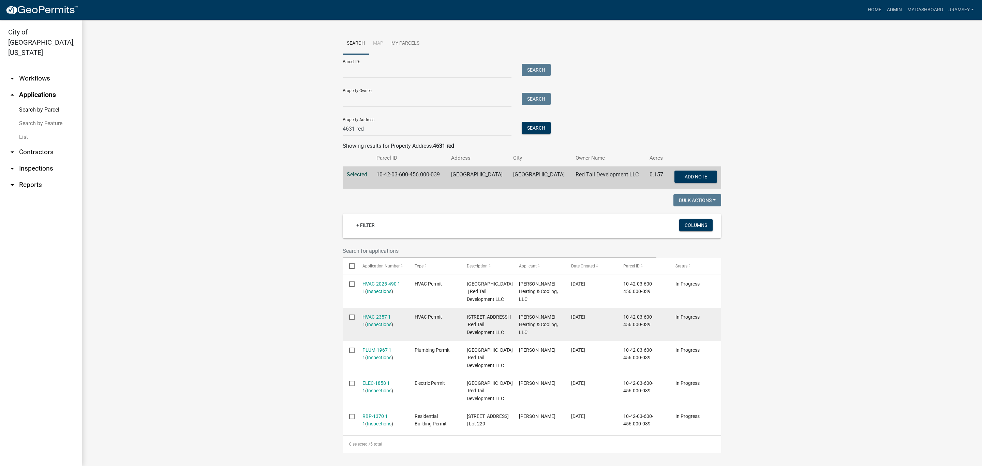
scroll to position [63, 0]
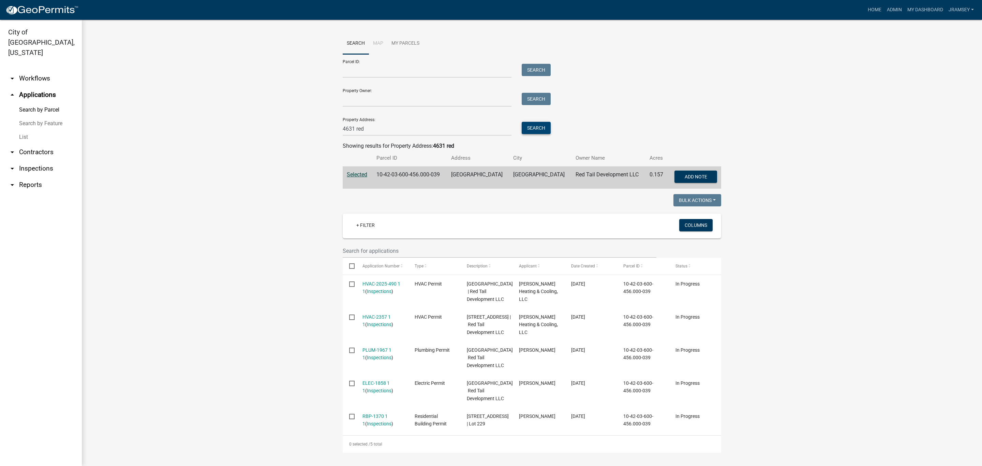
click at [532, 122] on button "Search" at bounding box center [536, 128] width 29 height 12
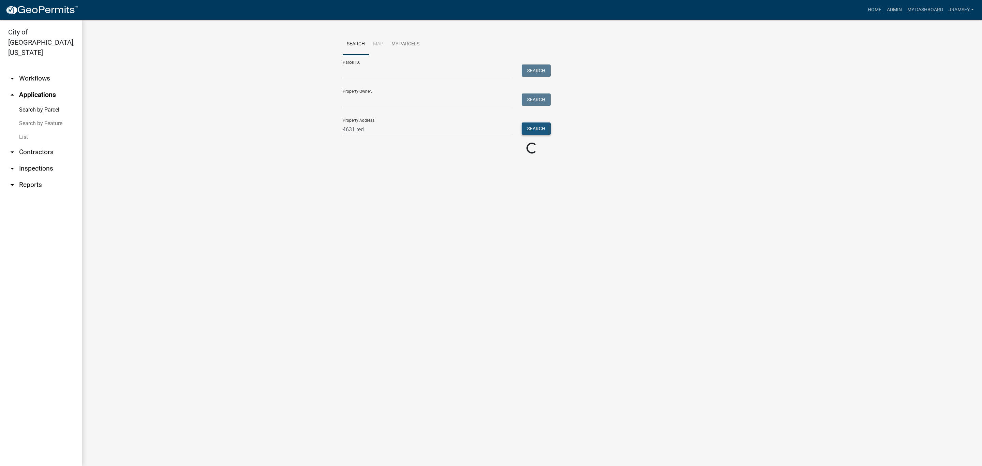
scroll to position [0, 0]
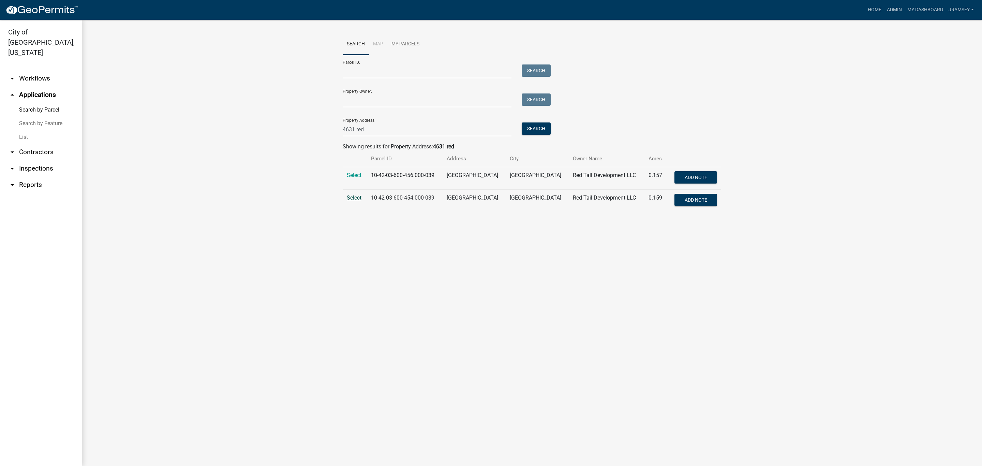
click at [350, 197] on span "Select" at bounding box center [354, 197] width 15 height 6
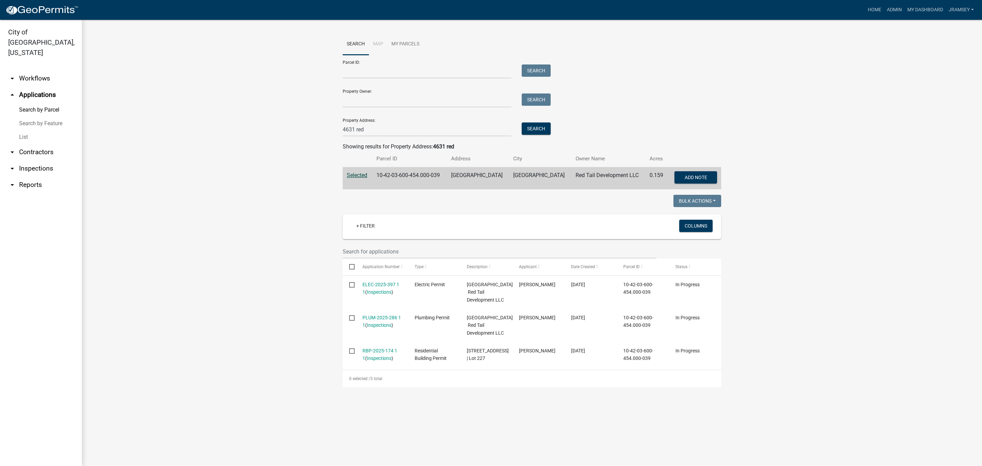
click at [45, 160] on link "arrow_drop_down Inspections" at bounding box center [41, 168] width 82 height 16
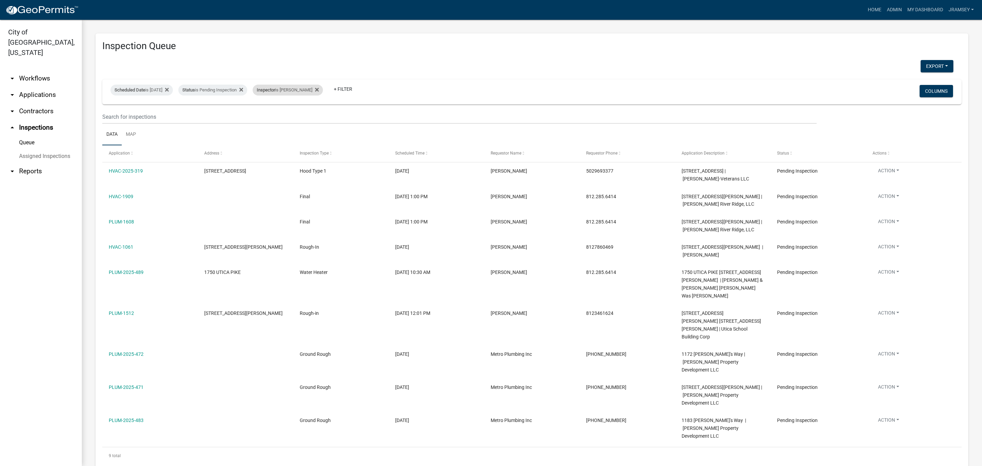
click at [301, 91] on div "Inspector is Jeremy Ramsey" at bounding box center [288, 90] width 70 height 11
click at [286, 123] on select "Select an option None [PERSON_NAME] [PERSON_NAME] [PERSON_NAME] [PERSON_NAME] […" at bounding box center [301, 123] width 68 height 14
select select "fdb3bcc6-ce93-4663-8a18-5c08884dd177"
click at [267, 116] on select "Select an option None [PERSON_NAME] [PERSON_NAME] [PERSON_NAME] [PERSON_NAME] […" at bounding box center [301, 123] width 68 height 14
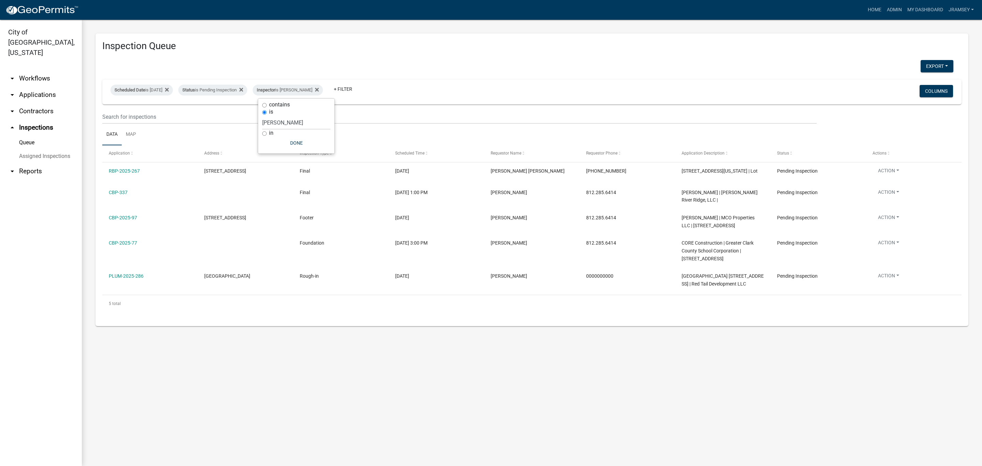
click at [30, 87] on link "arrow_drop_down Applications" at bounding box center [41, 95] width 82 height 16
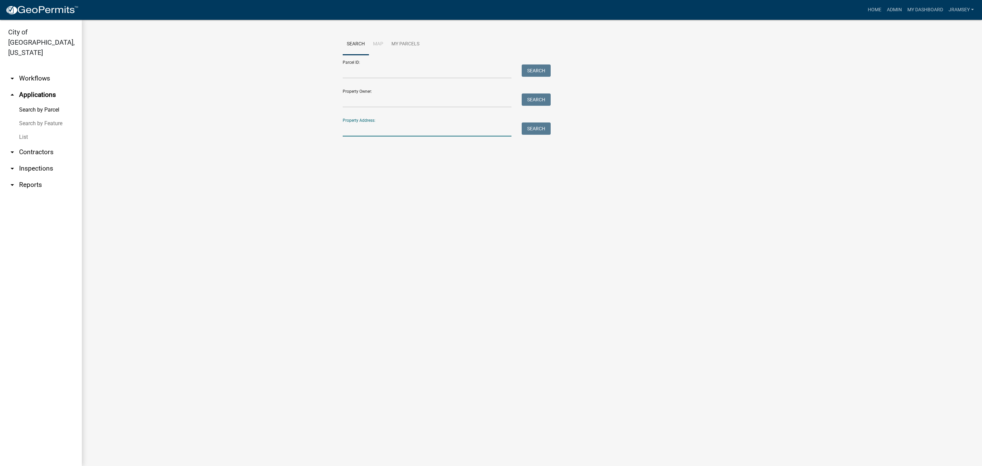
click at [371, 129] on input "Property Address:" at bounding box center [427, 129] width 169 height 14
click at [34, 160] on link "arrow_drop_down Inspections" at bounding box center [41, 168] width 82 height 16
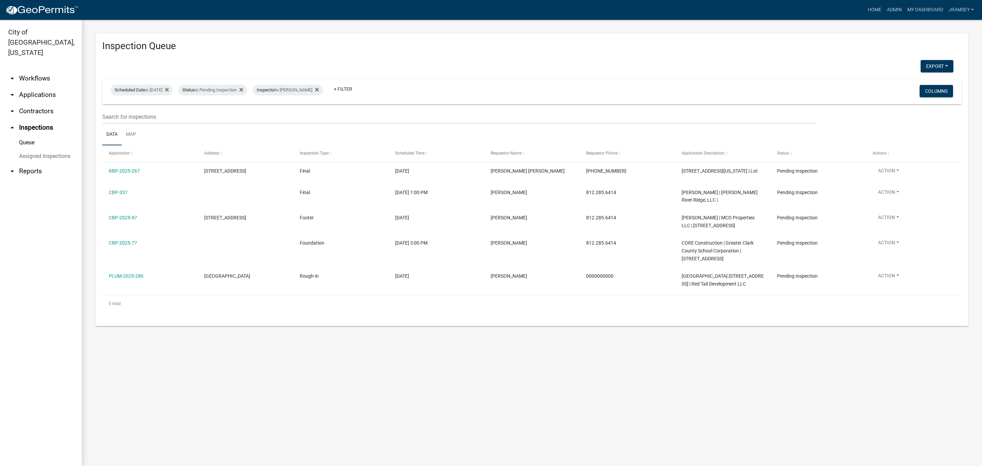
click at [46, 87] on link "arrow_drop_down Applications" at bounding box center [41, 95] width 82 height 16
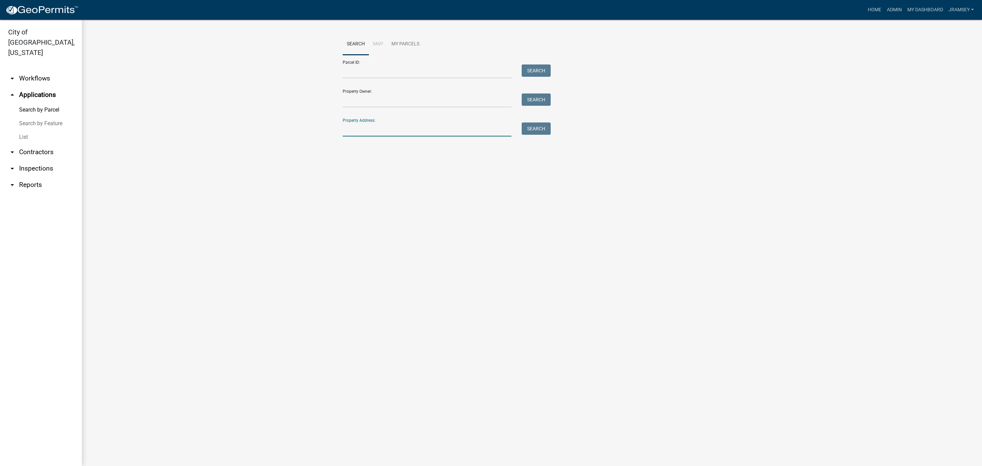
click at [350, 131] on input "Property Address:" at bounding box center [427, 129] width 169 height 14
type input "4631 red"
drag, startPoint x: 537, startPoint y: 123, endPoint x: 533, endPoint y: 123, distance: 4.1
click at [537, 120] on div "Property Address: 4631 red Search" at bounding box center [445, 125] width 205 height 24
click at [529, 131] on button "Search" at bounding box center [536, 128] width 29 height 12
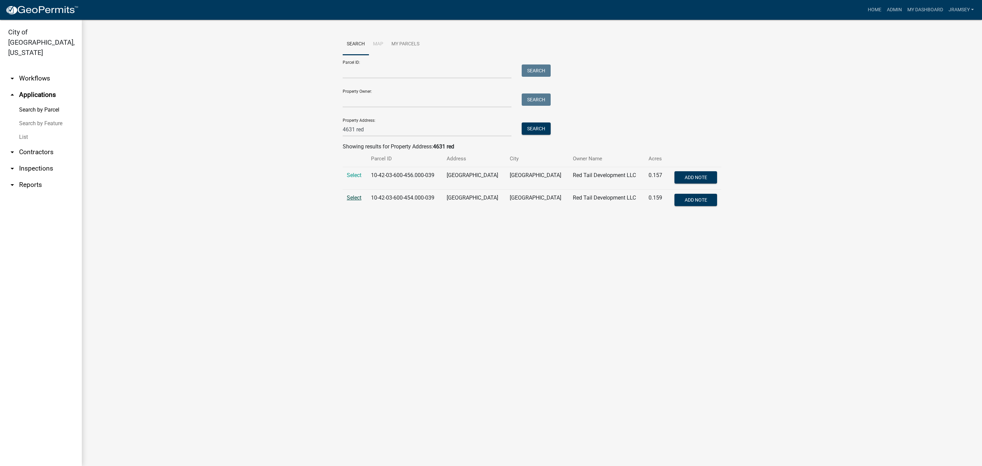
click at [354, 199] on span "Select" at bounding box center [354, 197] width 15 height 6
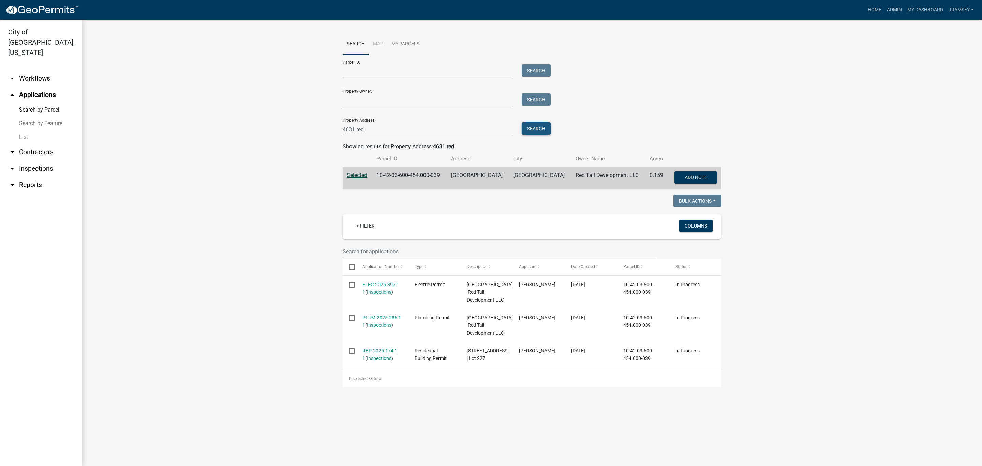
click at [538, 131] on button "Search" at bounding box center [536, 128] width 29 height 12
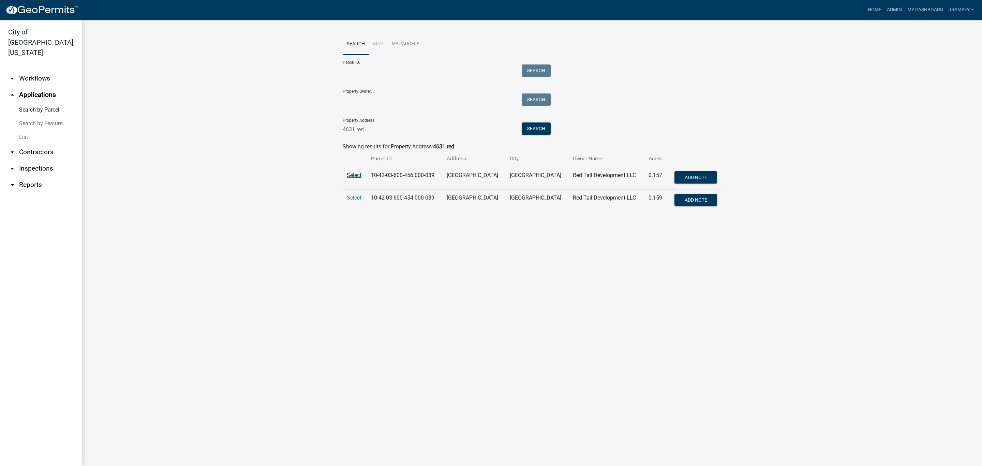
click at [359, 175] on span "Select" at bounding box center [354, 175] width 15 height 6
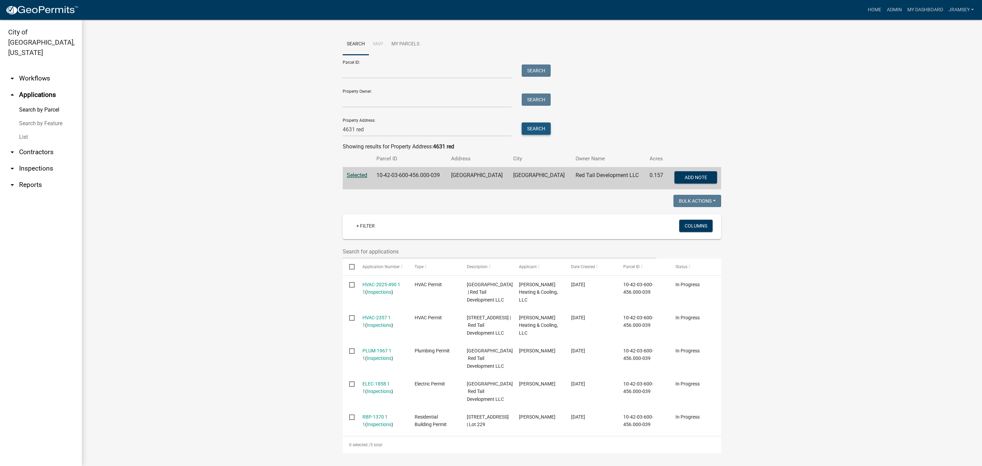
click at [527, 125] on button "Search" at bounding box center [536, 128] width 29 height 12
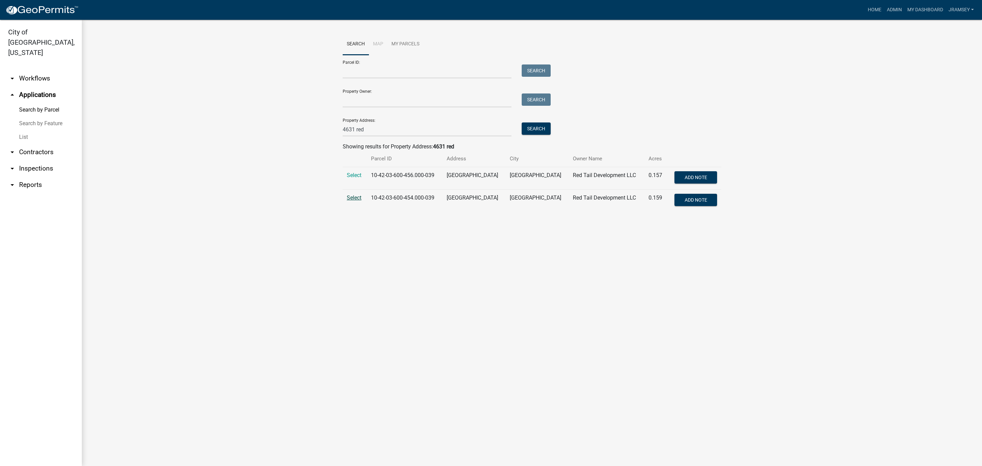
click at [350, 198] on span "Select" at bounding box center [354, 197] width 15 height 6
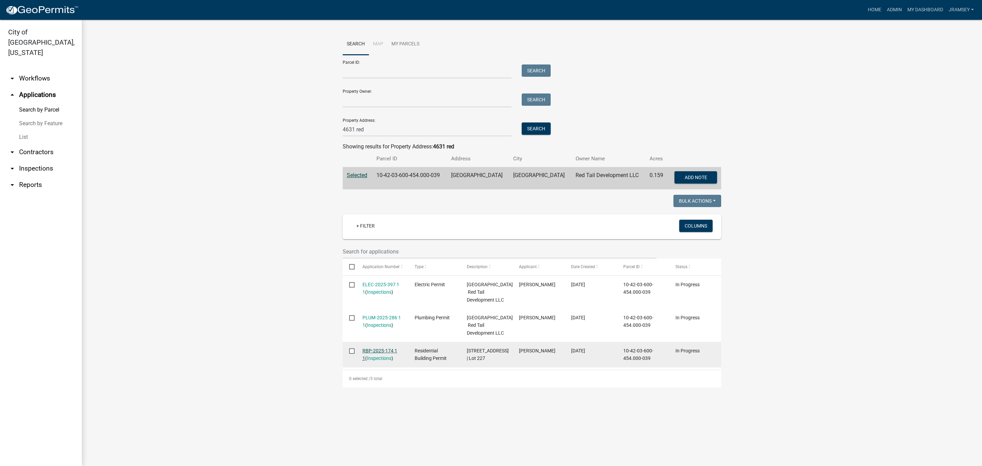
click at [379, 361] on link "RBP-2025-174 1 1" at bounding box center [379, 354] width 35 height 13
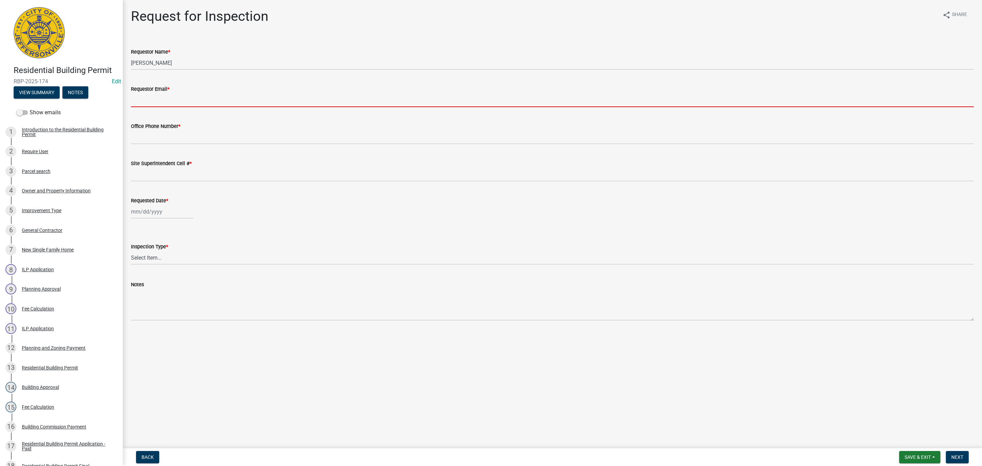
click at [160, 97] on input "Requestor Email *" at bounding box center [552, 100] width 843 height 14
type input "[EMAIL_ADDRESS][DOMAIN_NAME]"
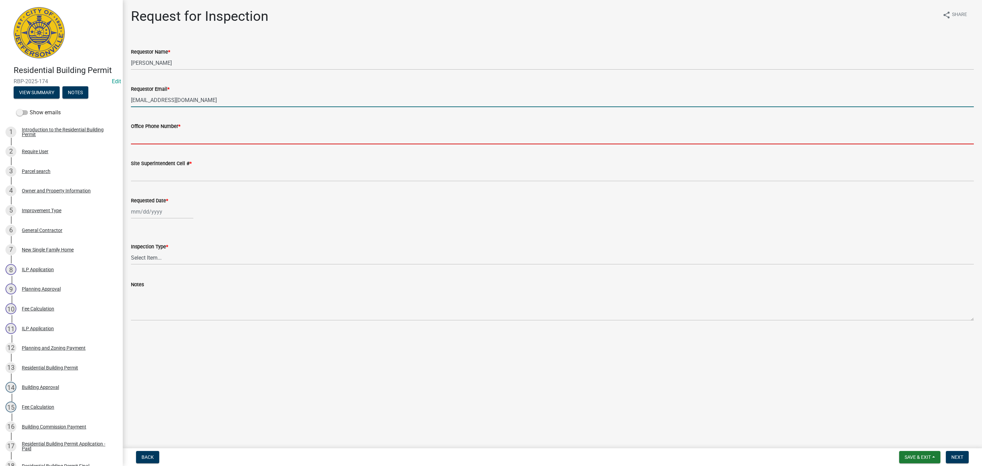
click at [169, 141] on input "Office Phone Number *" at bounding box center [552, 137] width 843 height 14
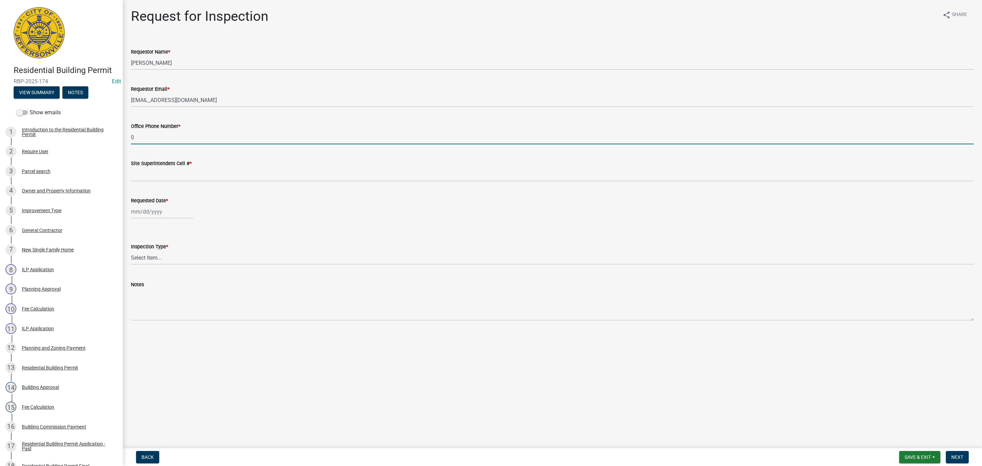
type input "0000000000"
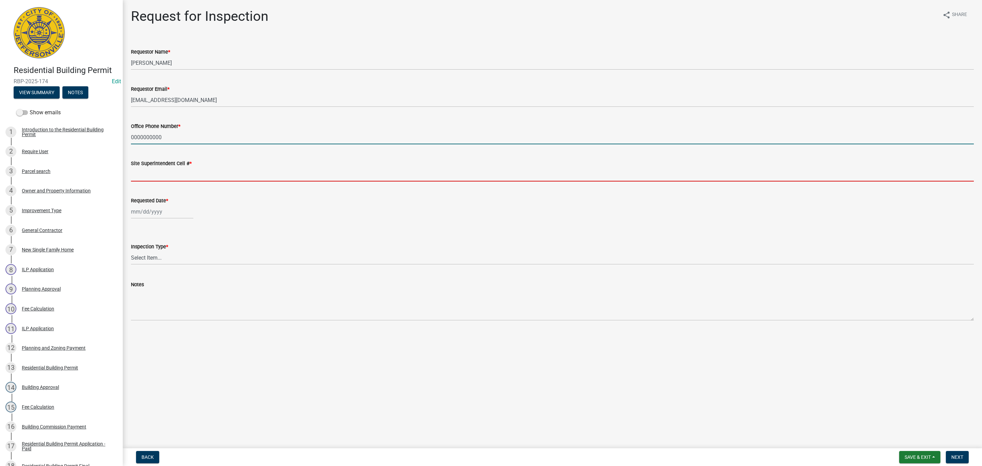
click at [181, 175] on input "Site Superintendent Cell # *" at bounding box center [552, 174] width 843 height 14
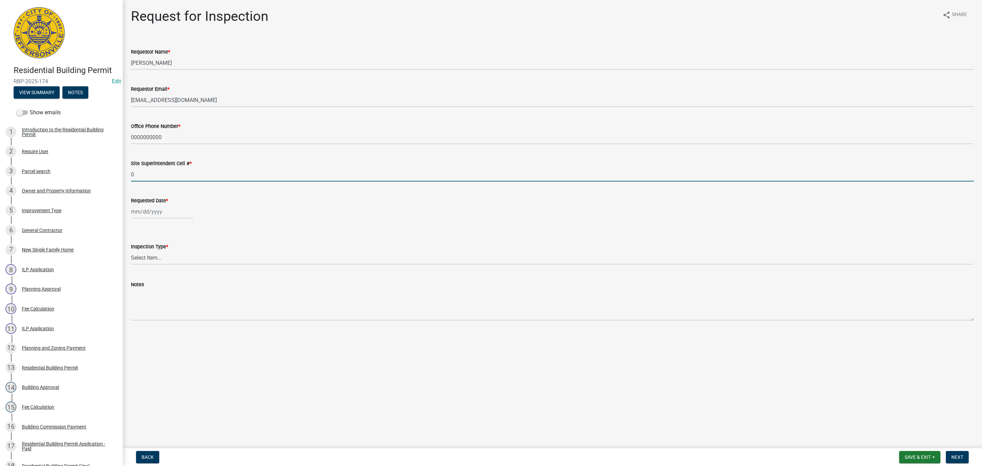
type input "0000000000"
click at [167, 213] on div at bounding box center [162, 212] width 62 height 14
select select "9"
select select "2025"
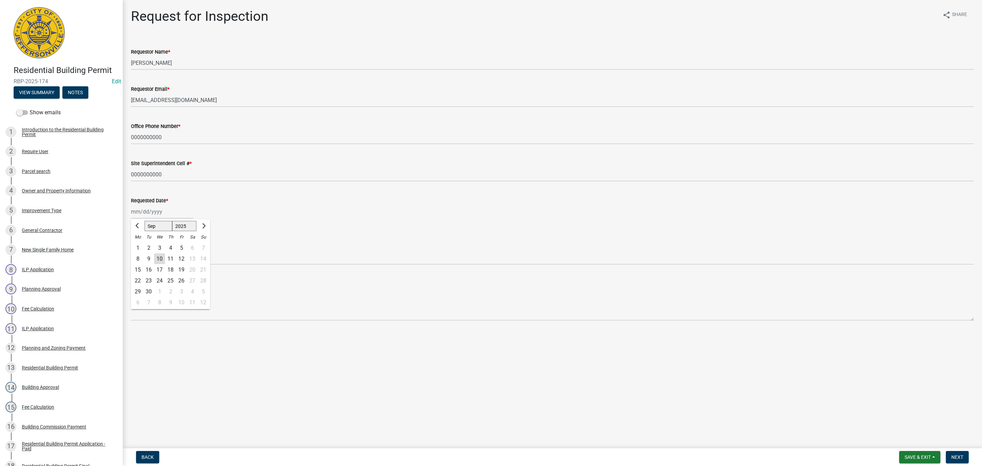
click at [157, 257] on div "10" at bounding box center [159, 258] width 11 height 11
type input "[DATE]"
click at [145, 258] on select "Select Item... Footer Foundation Framing Final" at bounding box center [552, 258] width 843 height 14
click at [131, 251] on select "Select Item... Footer Foundation Framing Final" at bounding box center [552, 258] width 843 height 14
select select "cf00f61e-4b77-4892-83dd-df63e4708b2f"
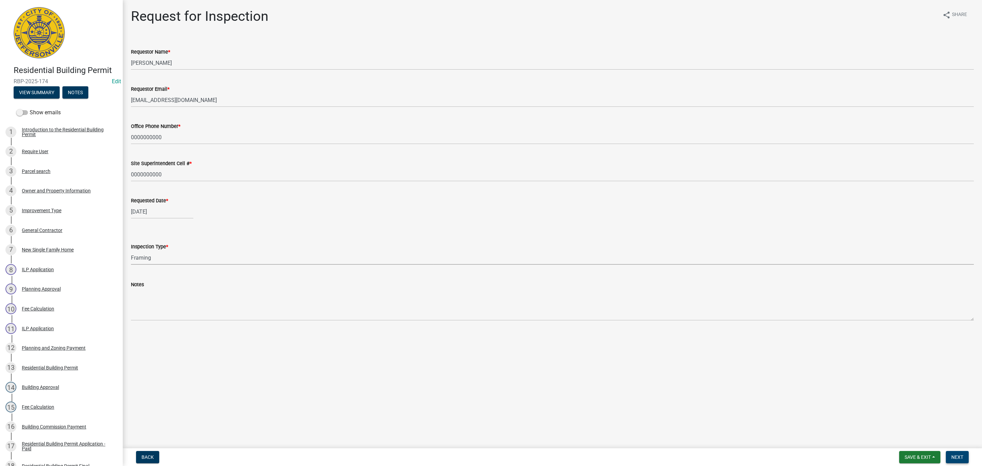
click at [958, 455] on span "Next" at bounding box center [957, 456] width 12 height 5
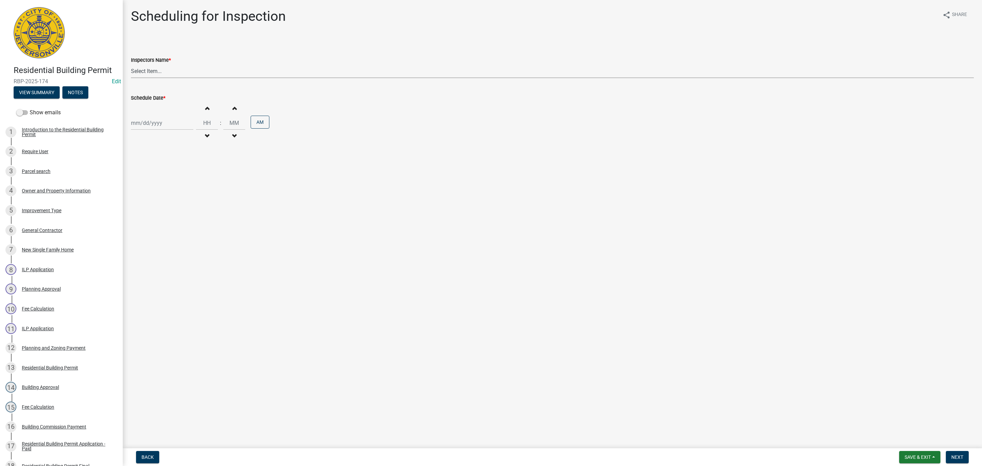
click at [146, 73] on select "Select Item... [PERSON_NAME] ([PERSON_NAME]) [PERSON_NAME] ([PERSON_NAME]) mkru…" at bounding box center [552, 71] width 843 height 14
select select "13c97fbc-c819-4cee-844a-0db3d3c4db95"
click at [131, 64] on select "Select Item... [PERSON_NAME] ([PERSON_NAME]) [PERSON_NAME] ([PERSON_NAME]) mkru…" at bounding box center [552, 71] width 843 height 14
click at [148, 126] on div at bounding box center [162, 123] width 62 height 14
select select "9"
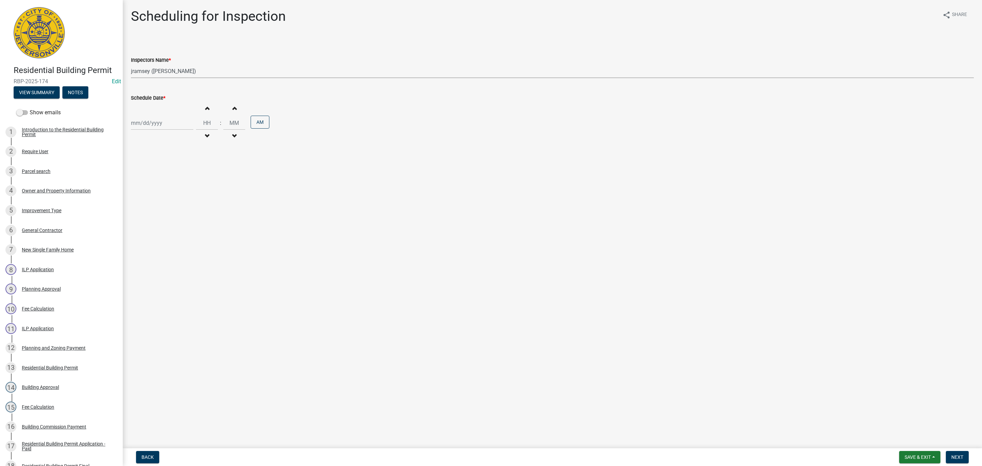
select select "2025"
click at [162, 171] on div "10" at bounding box center [159, 170] width 11 height 11
type input "[DATE]"
click at [956, 458] on span "Next" at bounding box center [957, 456] width 12 height 5
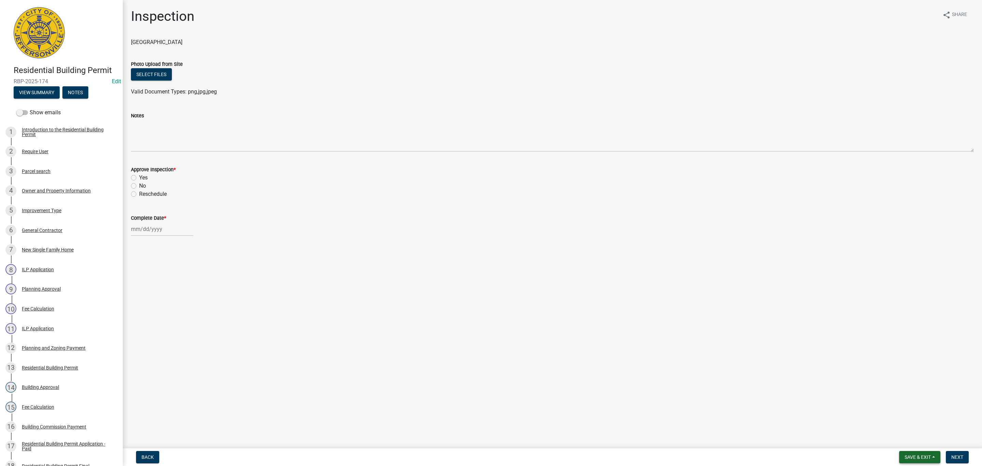
click at [911, 459] on span "Save & Exit" at bounding box center [917, 456] width 26 height 5
click at [912, 443] on button "Save & Exit" at bounding box center [913, 439] width 55 height 16
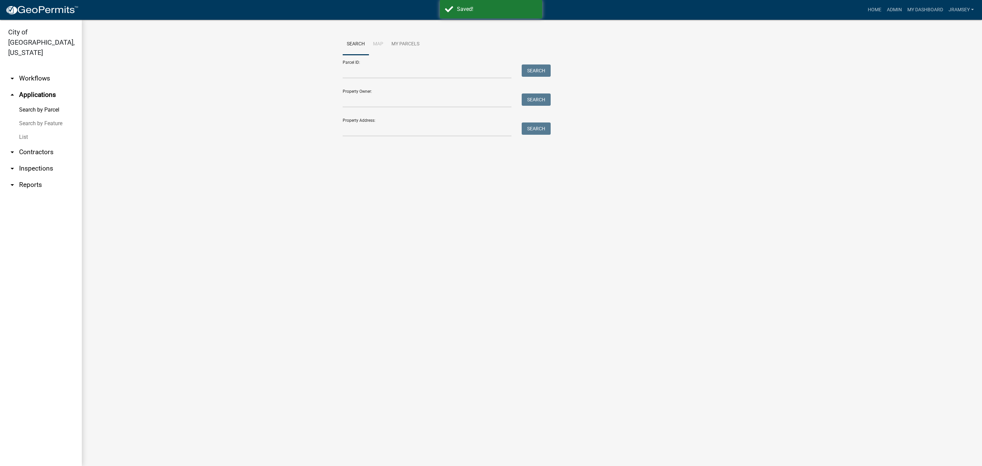
click at [44, 160] on link "arrow_drop_down Inspections" at bounding box center [41, 168] width 82 height 16
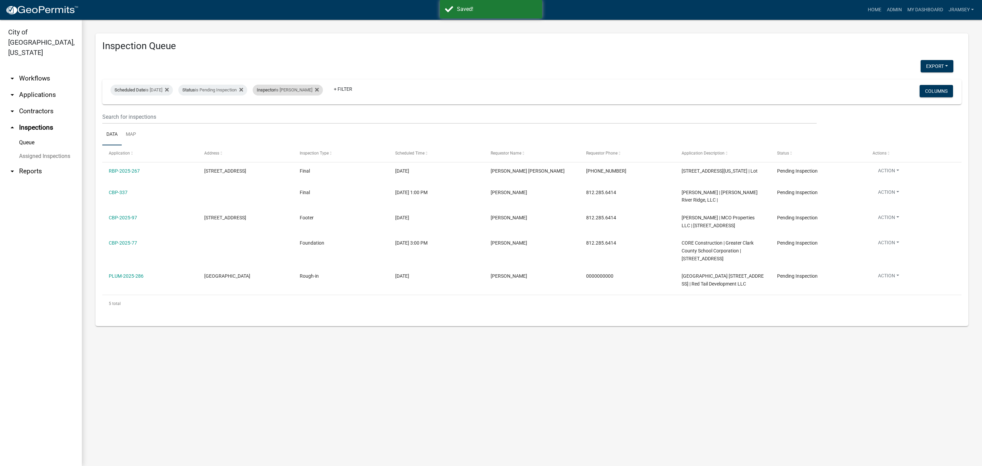
click at [296, 89] on div "Inspector is [PERSON_NAME]" at bounding box center [288, 90] width 70 height 11
click at [268, 123] on select "Select an option None [PERSON_NAME] [PERSON_NAME] [PERSON_NAME] [PERSON_NAME] […" at bounding box center [296, 123] width 68 height 14
select select "13c97fbc-c819-4cee-844a-0db3d3c4db95"
click at [267, 116] on select "Select an option None [PERSON_NAME] [PERSON_NAME] [PERSON_NAME] [PERSON_NAME] […" at bounding box center [296, 123] width 68 height 14
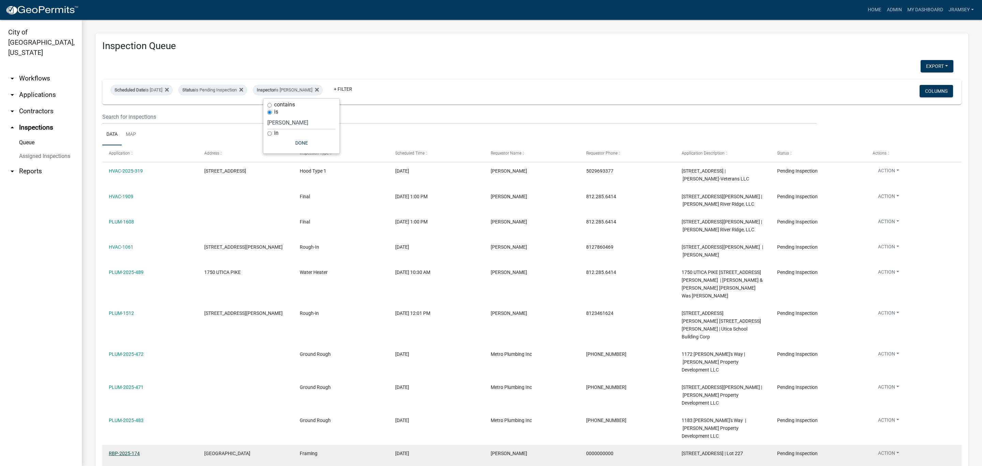
click at [127, 450] on link "RBP-2025-174" at bounding box center [124, 452] width 31 height 5
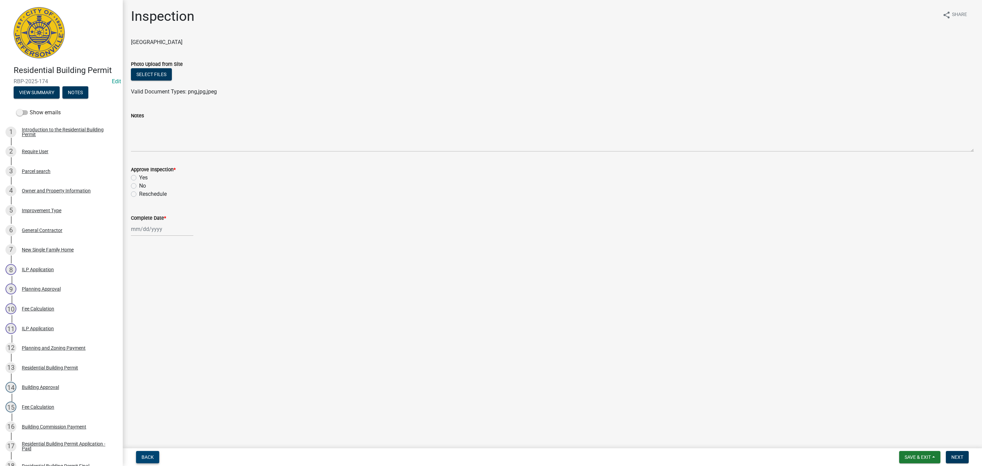
click at [154, 457] on button "Back" at bounding box center [147, 457] width 23 height 12
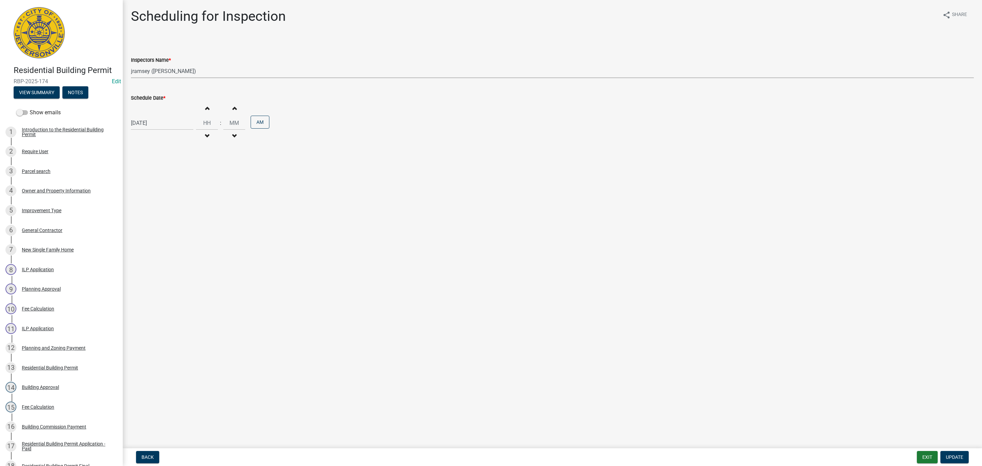
click at [151, 71] on select "Select Item... [PERSON_NAME] ([PERSON_NAME]) [PERSON_NAME] ([PERSON_NAME]) mkru…" at bounding box center [552, 71] width 843 height 14
select select "fdb3bcc6-ce93-4663-8a18-5c08884dd177"
click at [131, 64] on select "Select Item... [PERSON_NAME] ([PERSON_NAME]) [PERSON_NAME] ([PERSON_NAME]) mkru…" at bounding box center [552, 71] width 843 height 14
click at [944, 455] on button "Update" at bounding box center [954, 457] width 28 height 12
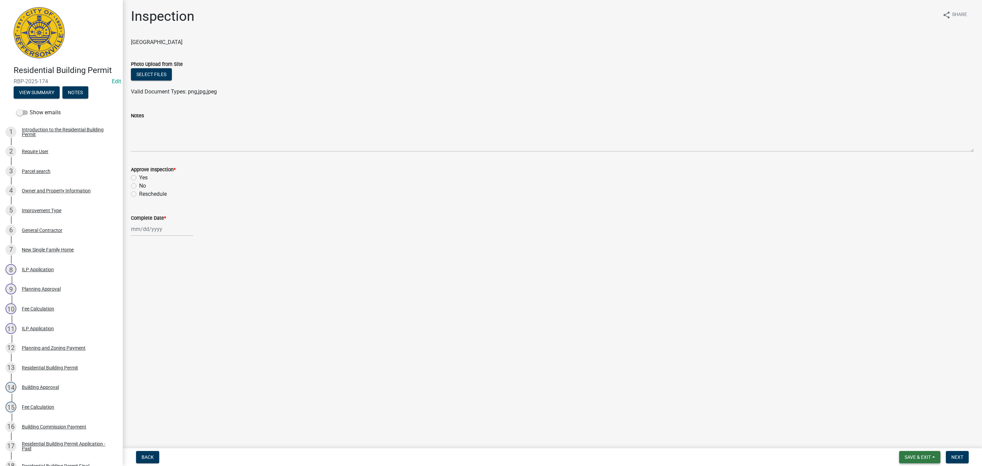
click at [922, 452] on button "Save & Exit" at bounding box center [919, 457] width 41 height 12
click at [917, 440] on button "Save & Exit" at bounding box center [913, 439] width 55 height 16
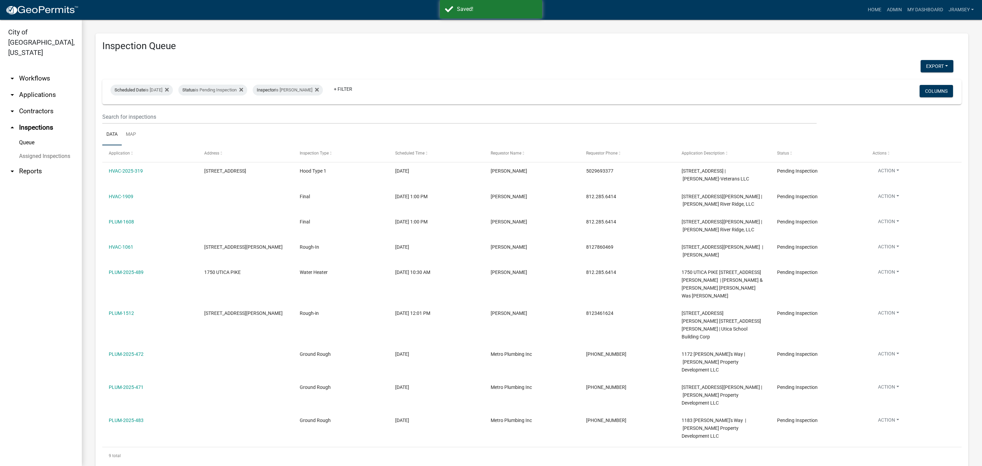
click at [38, 87] on link "arrow_drop_down Applications" at bounding box center [41, 95] width 82 height 16
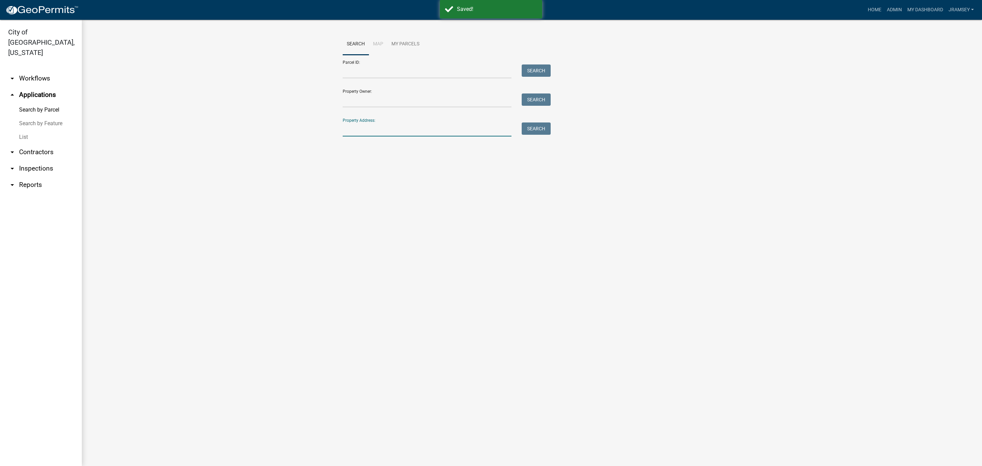
click at [346, 125] on input "Property Address:" at bounding box center [427, 129] width 169 height 14
click at [41, 160] on link "arrow_drop_down Inspections" at bounding box center [41, 168] width 82 height 16
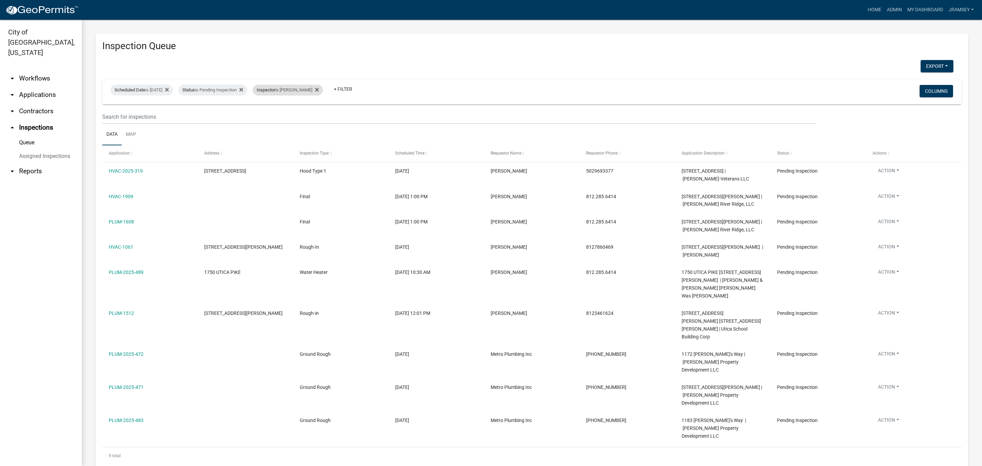
click at [292, 91] on div "Inspector is Jeremy Ramsey" at bounding box center [288, 90] width 70 height 11
click at [281, 120] on select "Select an option None [PERSON_NAME] [PERSON_NAME] [PERSON_NAME] [PERSON_NAME] […" at bounding box center [301, 123] width 68 height 14
select select "fdb3bcc6-ce93-4663-8a18-5c08884dd177"
click at [267, 116] on select "Select an option None [PERSON_NAME] [PERSON_NAME] [PERSON_NAME] [PERSON_NAME] […" at bounding box center [301, 123] width 68 height 14
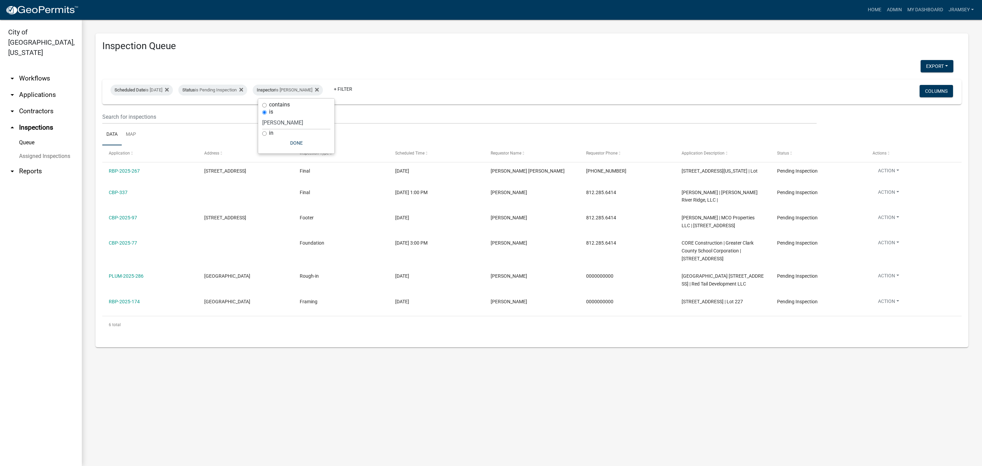
click at [44, 87] on link "arrow_drop_down Applications" at bounding box center [41, 95] width 82 height 16
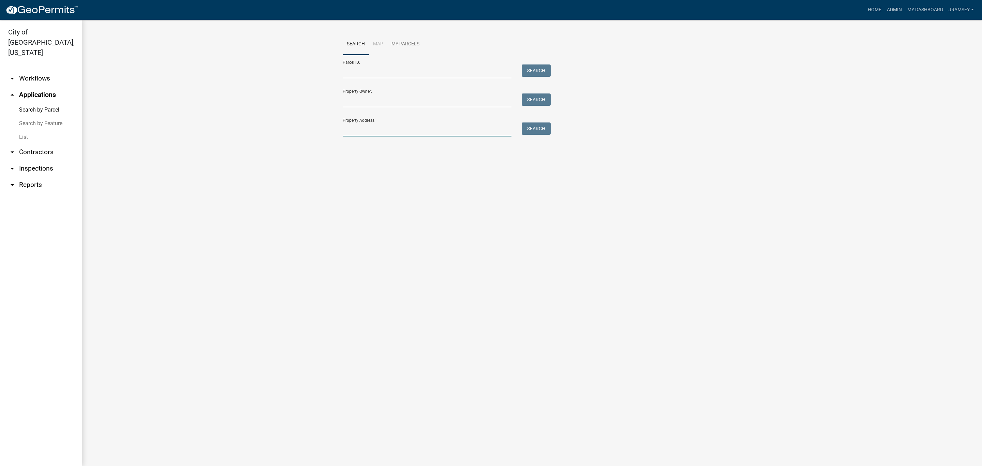
click at [355, 127] on input "Property Address:" at bounding box center [427, 129] width 169 height 14
type input "4631 red"
click at [528, 126] on button "Search" at bounding box center [536, 128] width 29 height 12
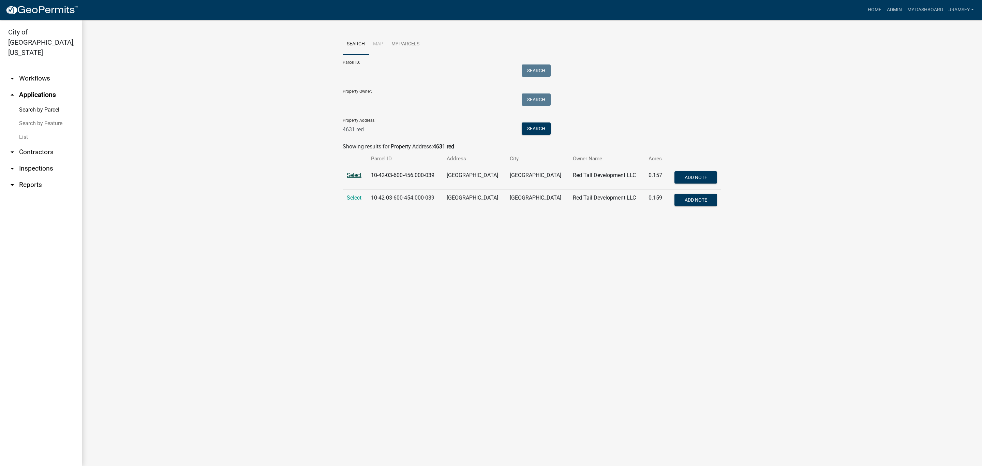
click at [355, 176] on span "Select" at bounding box center [354, 175] width 15 height 6
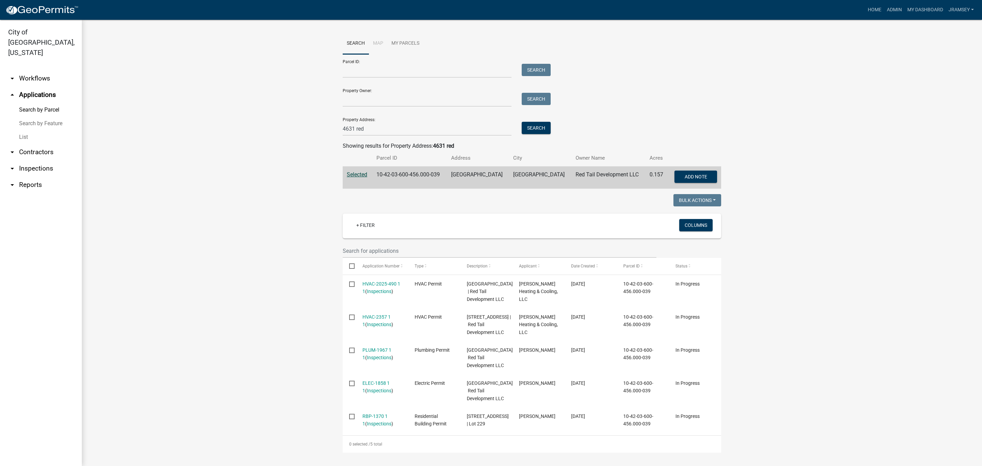
scroll to position [63, 0]
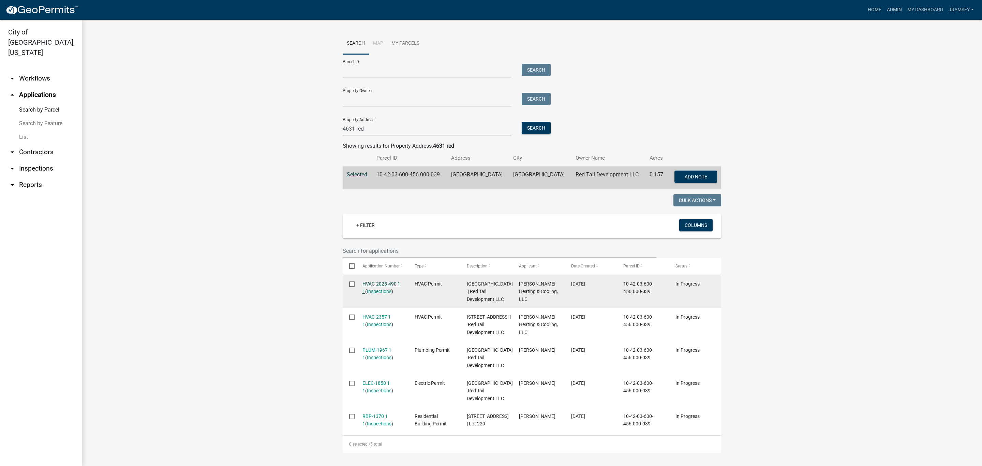
click at [377, 281] on link "HVAC-2025-490 1 1" at bounding box center [381, 287] width 38 height 13
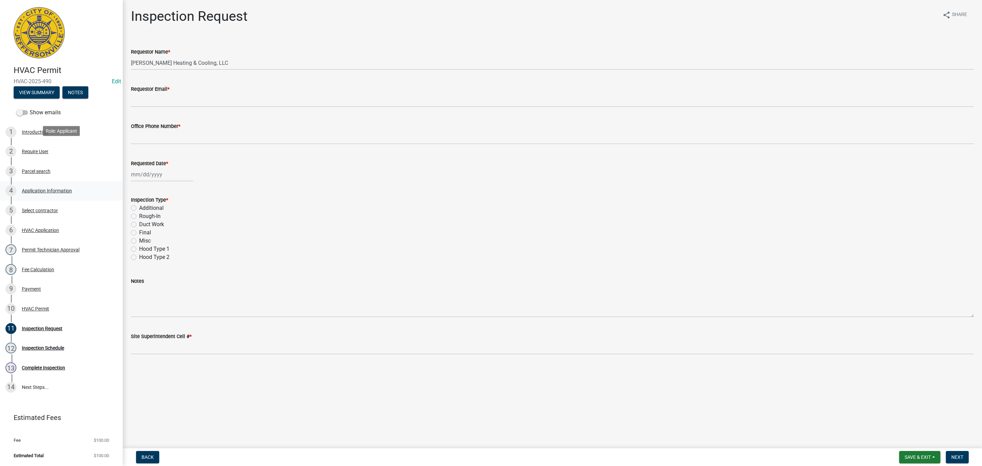
click at [42, 185] on div "4 Application Information" at bounding box center [58, 190] width 106 height 11
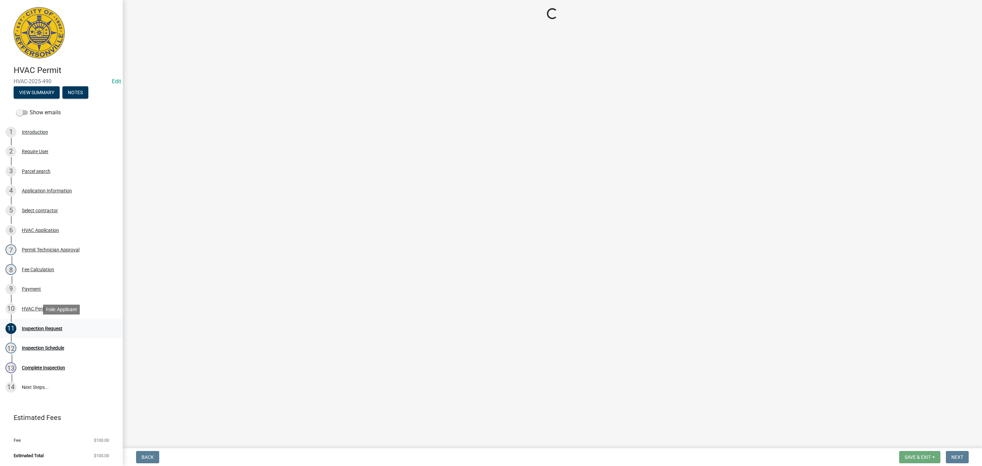
click at [44, 330] on div "Inspection Request" at bounding box center [42, 328] width 41 height 5
click at [45, 188] on div "Application Information" at bounding box center [47, 190] width 50 height 5
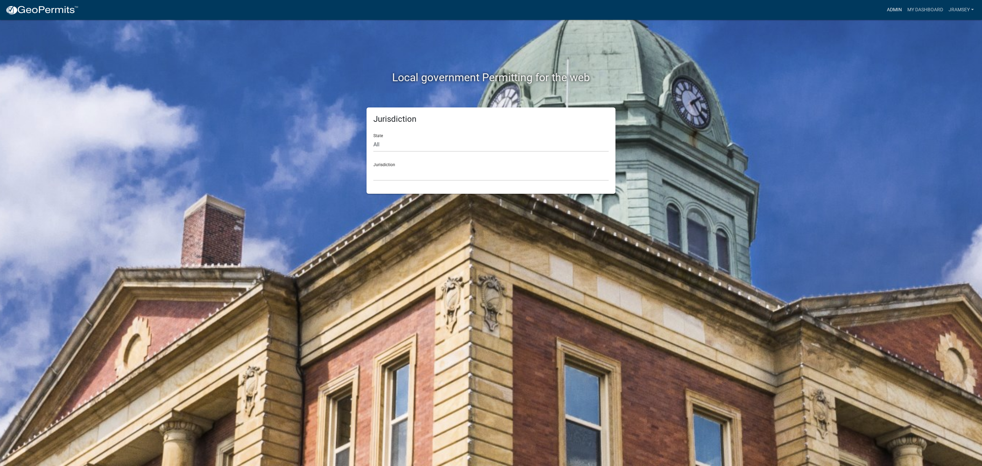
click at [893, 9] on link "Admin" at bounding box center [894, 9] width 20 height 13
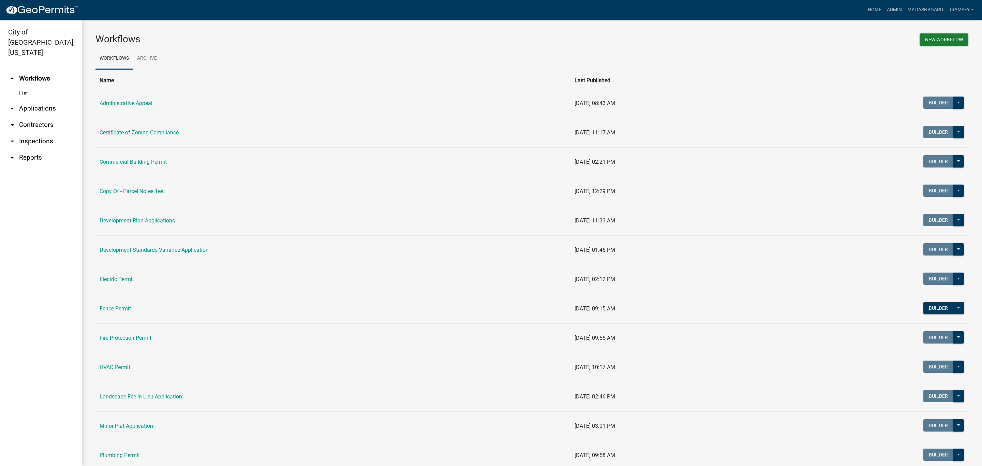
click at [42, 100] on link "arrow_drop_down Applications" at bounding box center [41, 108] width 82 height 16
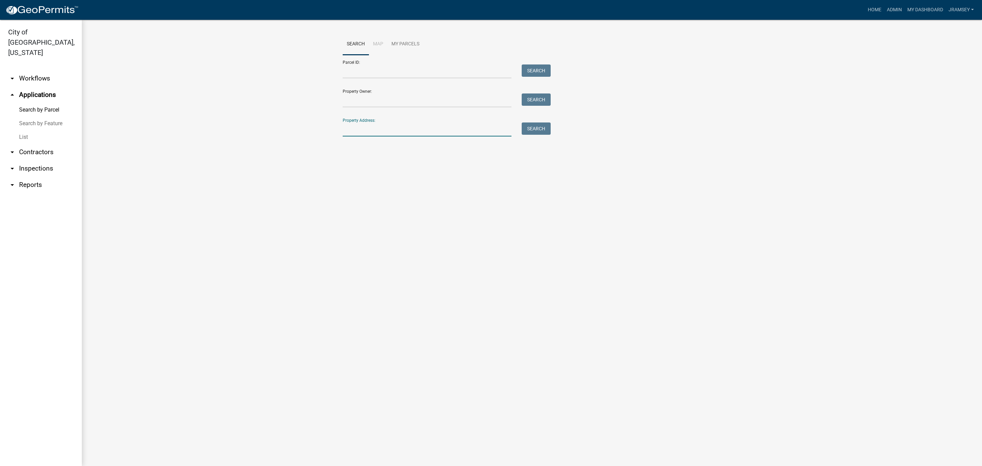
click at [372, 132] on input "Property Address:" at bounding box center [427, 129] width 169 height 14
type input "4631 red"
click at [541, 125] on button "Search" at bounding box center [536, 128] width 29 height 12
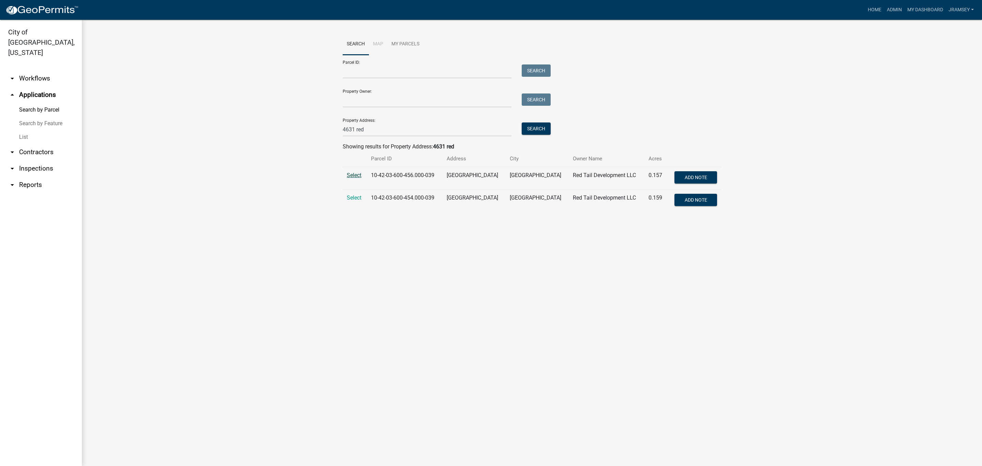
click at [352, 175] on span "Select" at bounding box center [354, 175] width 15 height 6
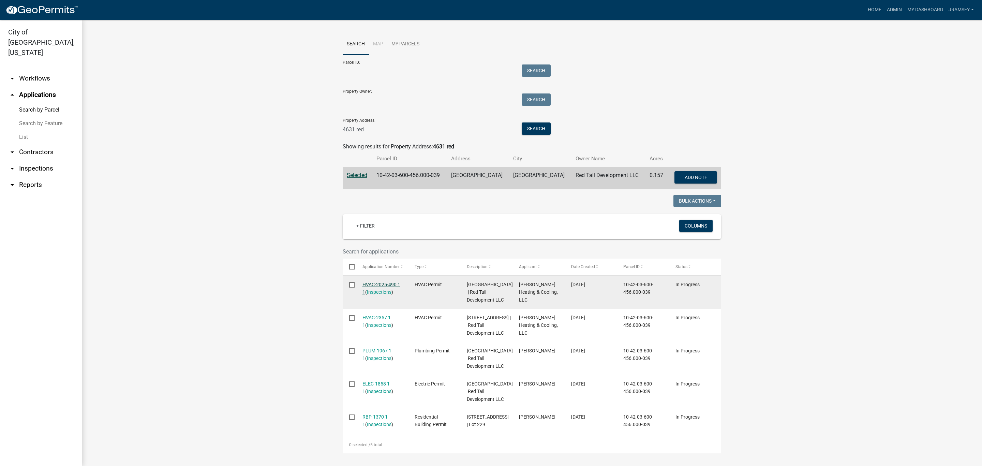
click at [377, 286] on link "HVAC-2025-490 1 1" at bounding box center [381, 288] width 38 height 13
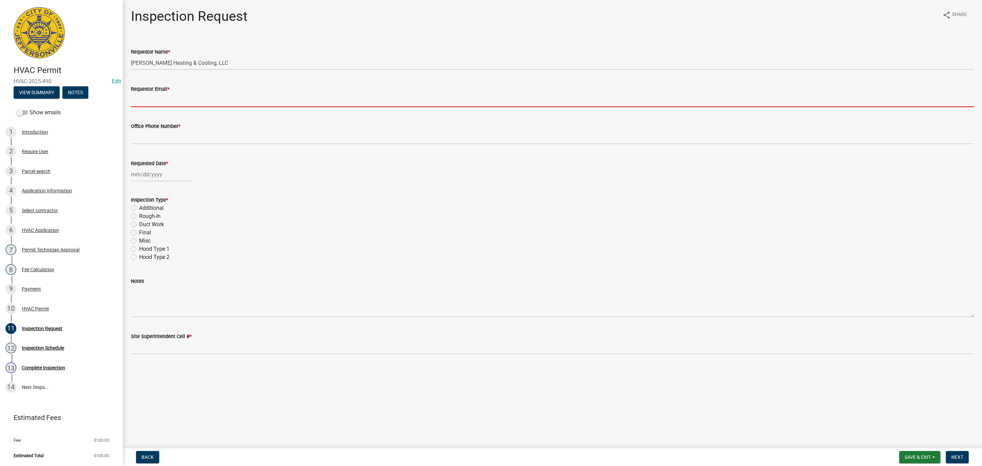
click at [155, 102] on input "Requestor Email *" at bounding box center [552, 100] width 843 height 14
type input "[EMAIL_ADDRESS][DOMAIN_NAME]"
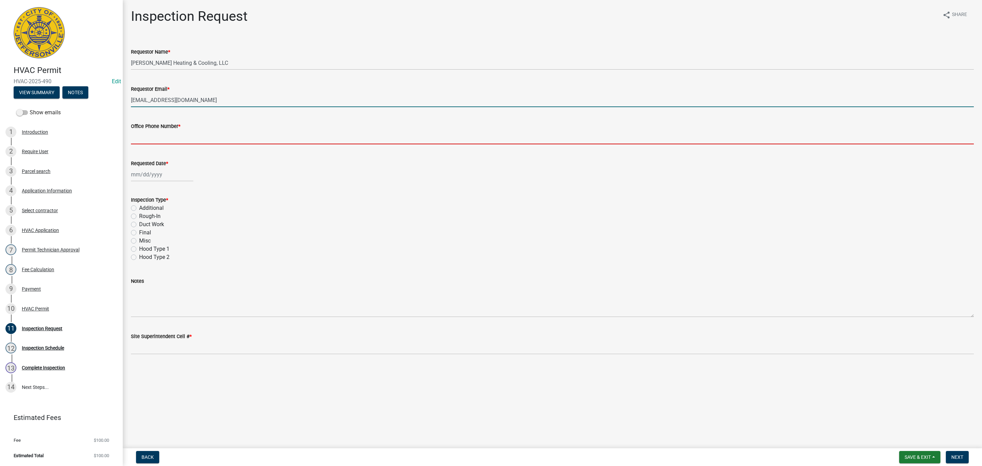
click at [174, 143] on input "Office Phone Number *" at bounding box center [552, 137] width 843 height 14
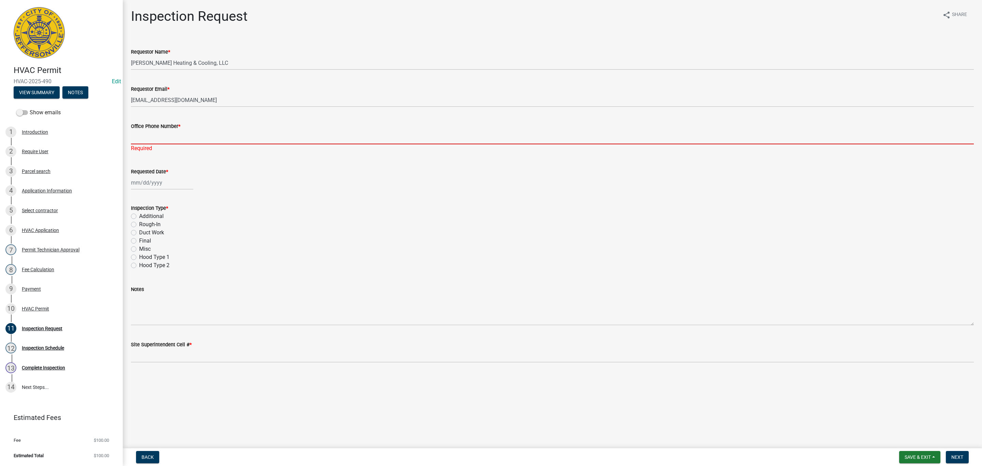
click at [155, 139] on input "Office Phone Number *" at bounding box center [552, 137] width 843 height 14
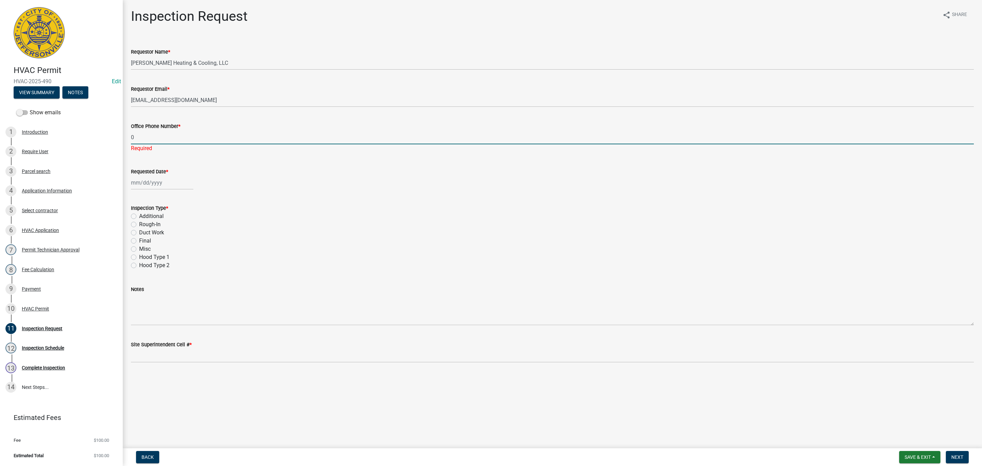
type input "0000000000"
click at [146, 178] on div at bounding box center [162, 183] width 62 height 14
select select "9"
select select "2025"
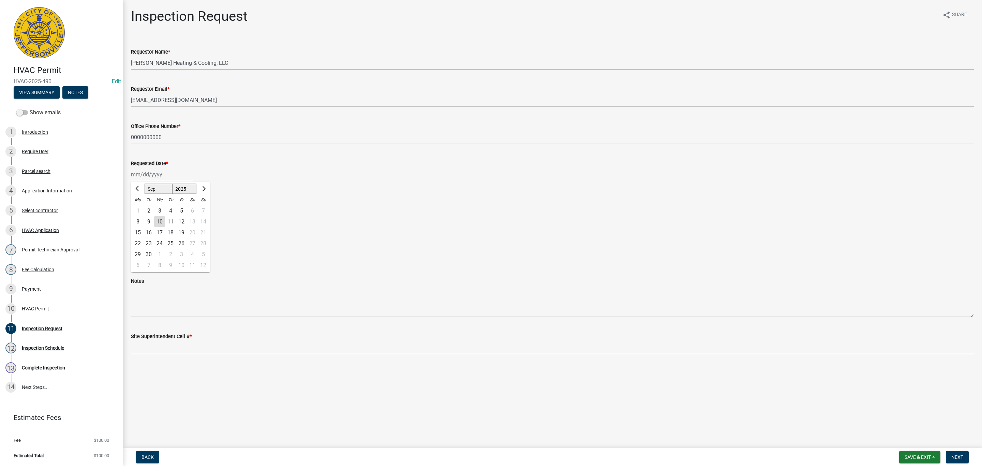
click at [161, 219] on div "10" at bounding box center [159, 221] width 11 height 11
type input "[DATE]"
click at [139, 218] on label "Rough-In" at bounding box center [149, 216] width 21 height 8
click at [139, 216] on input "Rough-In" at bounding box center [141, 214] width 4 height 4
radio input "true"
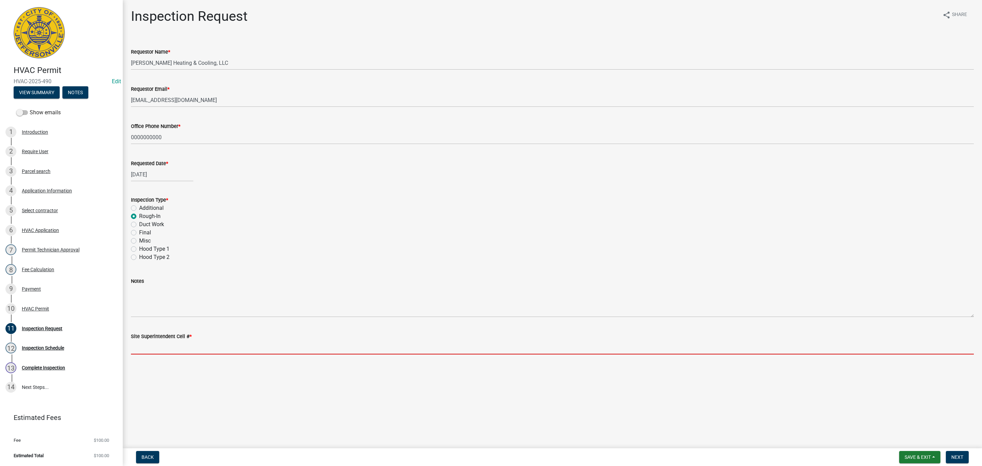
click at [162, 343] on input "Site Superintendent Cell # *" at bounding box center [552, 347] width 843 height 14
type input "SAME"
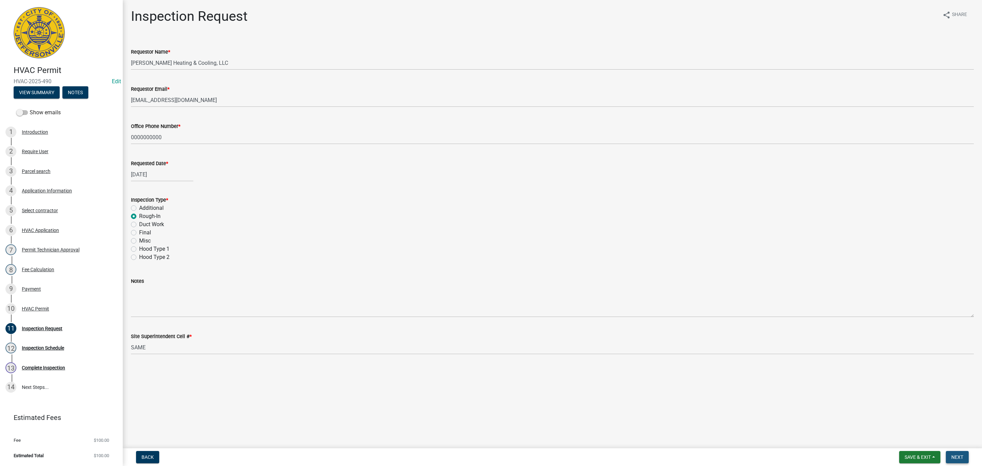
click at [963, 457] on span "Next" at bounding box center [957, 456] width 12 height 5
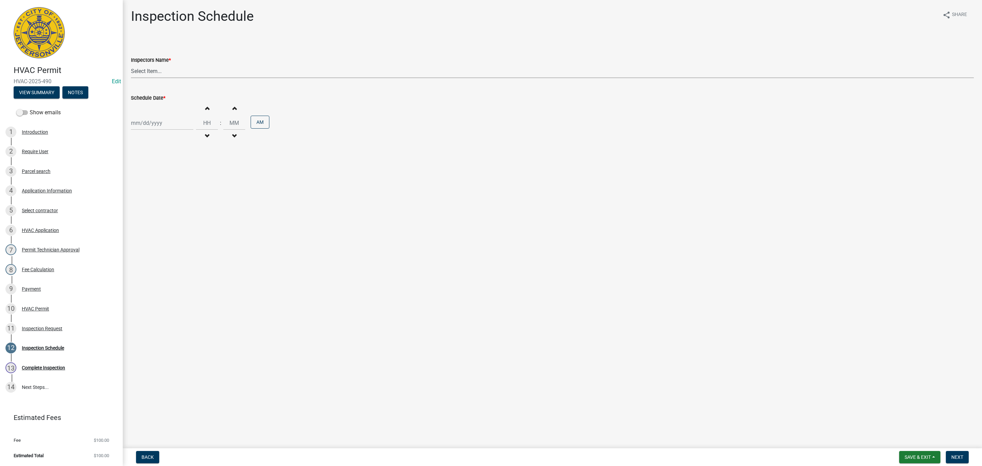
click at [146, 65] on select "Select Item... [PERSON_NAME] ([PERSON_NAME]) [PERSON_NAME] ([PERSON_NAME]) mkru…" at bounding box center [552, 71] width 843 height 14
select select "fdb3bcc6-ce93-4663-8a18-5c08884dd177"
click at [131, 64] on select "Select Item... [PERSON_NAME] ([PERSON_NAME]) [PERSON_NAME] ([PERSON_NAME]) mkru…" at bounding box center [552, 71] width 843 height 14
select select "9"
select select "2025"
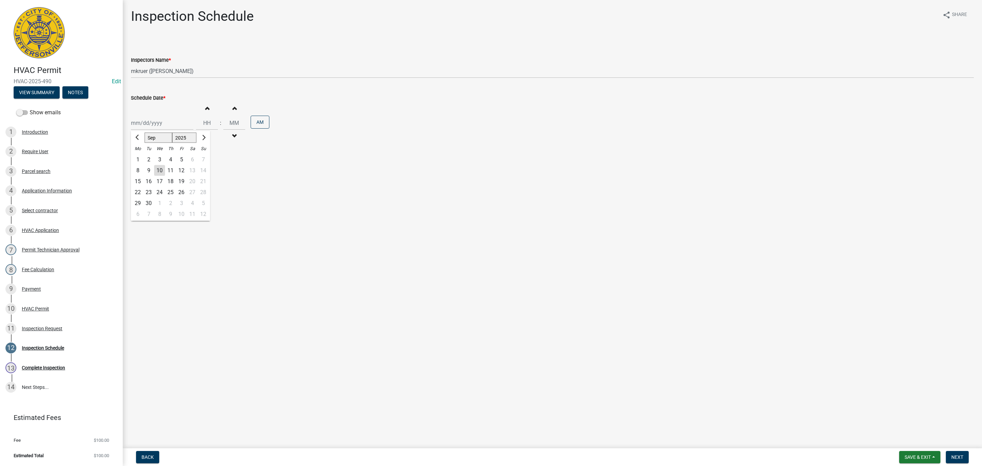
click at [148, 124] on div "[PERSON_NAME] Feb Mar Apr [PERSON_NAME][DATE] Oct Nov [DATE] 1526 1527 1528 152…" at bounding box center [162, 123] width 62 height 14
click at [164, 173] on div "10" at bounding box center [159, 170] width 11 height 11
type input "[DATE]"
click at [963, 454] on span "Next" at bounding box center [957, 456] width 12 height 5
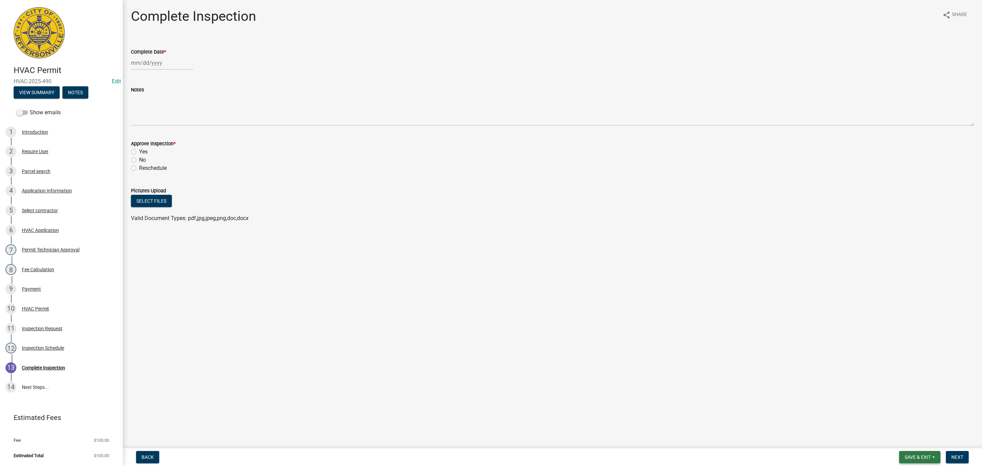
click at [919, 455] on span "Save & Exit" at bounding box center [917, 456] width 26 height 5
click at [912, 440] on button "Save & Exit" at bounding box center [913, 439] width 55 height 16
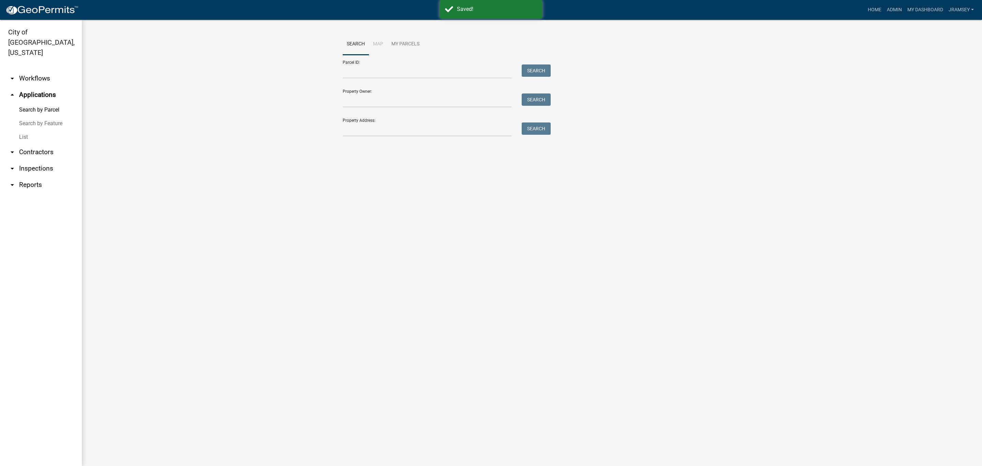
click at [42, 160] on link "arrow_drop_down Inspections" at bounding box center [41, 168] width 82 height 16
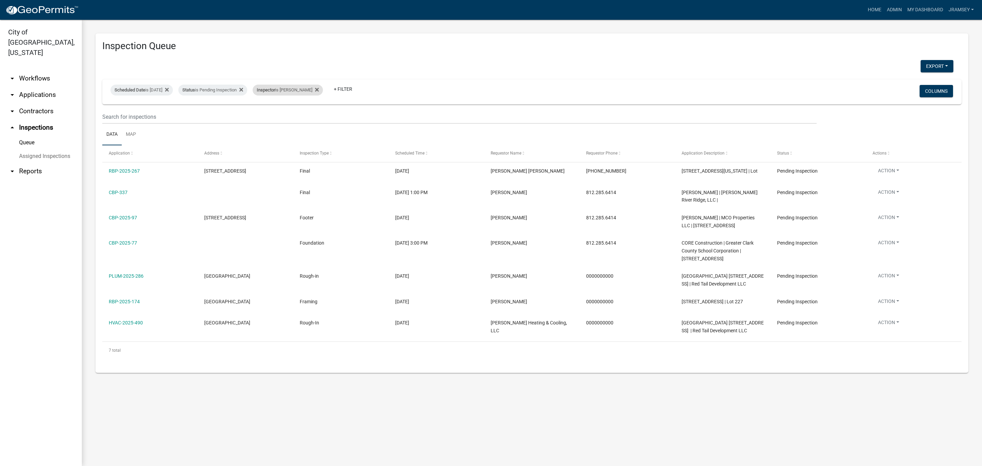
click at [292, 92] on div "Inspector is [PERSON_NAME]" at bounding box center [288, 90] width 70 height 11
click at [277, 120] on select "Select an option None [PERSON_NAME] [PERSON_NAME] [PERSON_NAME] [PERSON_NAME] […" at bounding box center [296, 123] width 68 height 14
select select "13c97fbc-c819-4cee-844a-0db3d3c4db95"
click at [267, 116] on select "Select an option None [PERSON_NAME] [PERSON_NAME] [PERSON_NAME] [PERSON_NAME] […" at bounding box center [296, 123] width 68 height 14
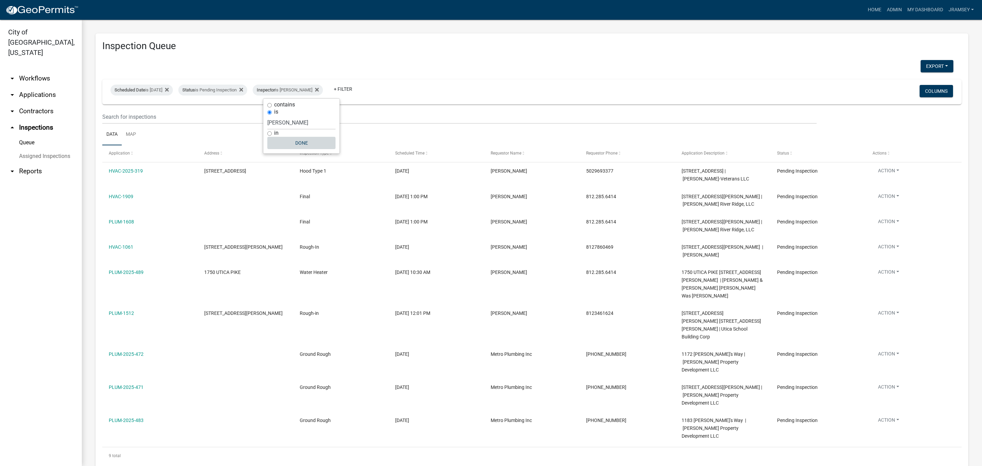
click at [300, 139] on button "Done" at bounding box center [301, 143] width 68 height 12
